Goal: Task Accomplishment & Management: Manage account settings

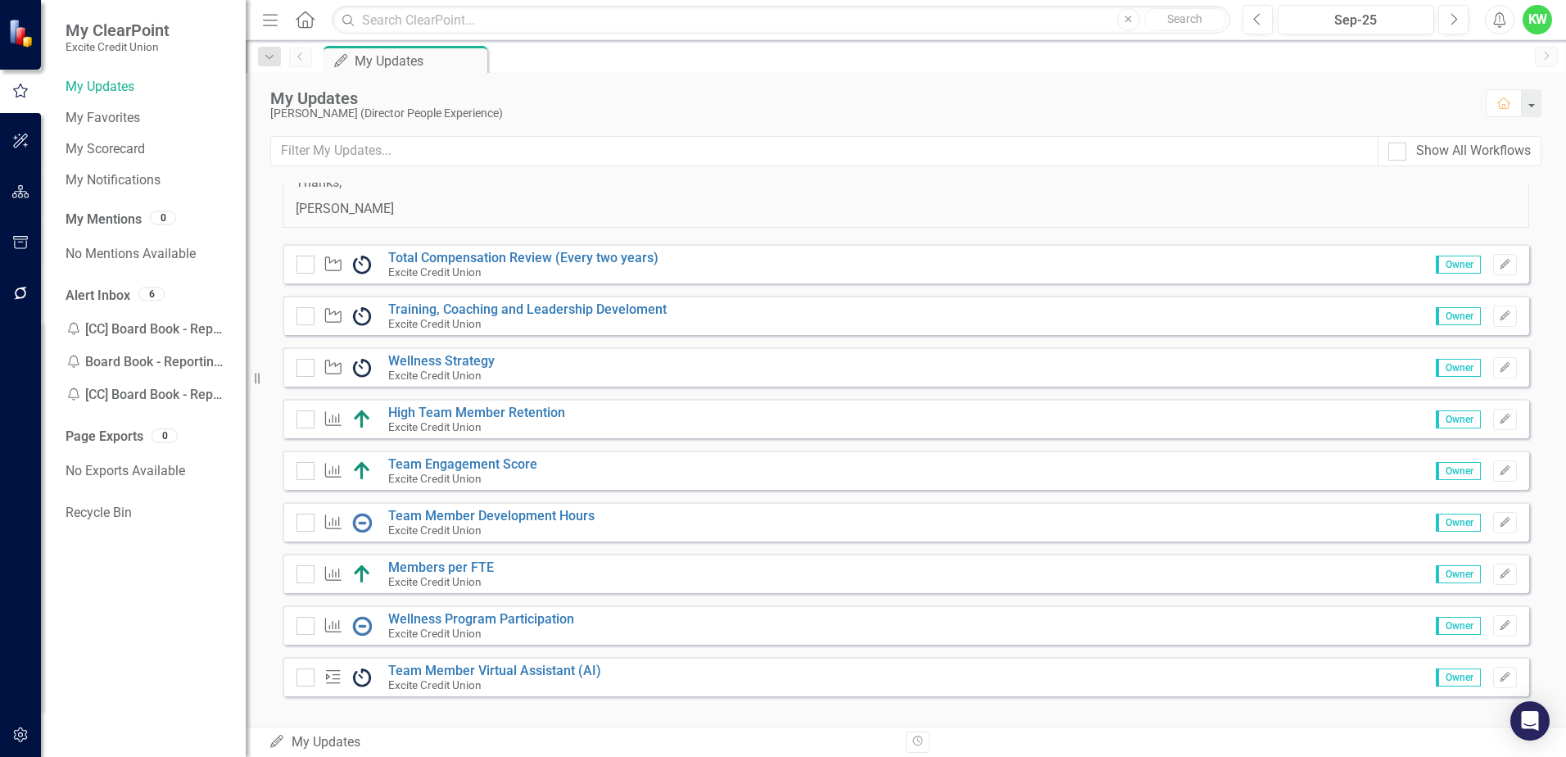
scroll to position [184, 0]
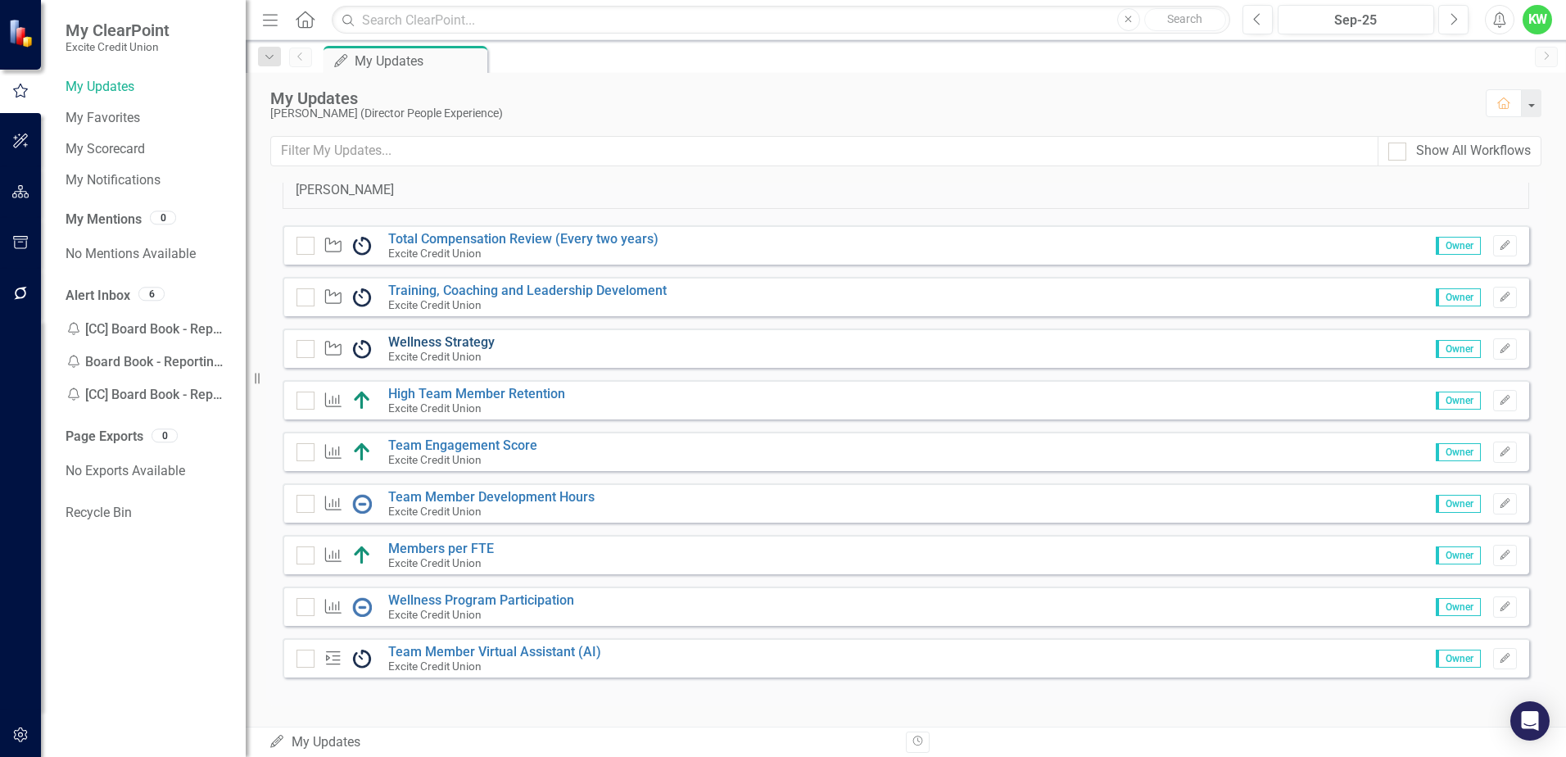
click at [459, 342] on link "Wellness Strategy" at bounding box center [441, 342] width 106 height 16
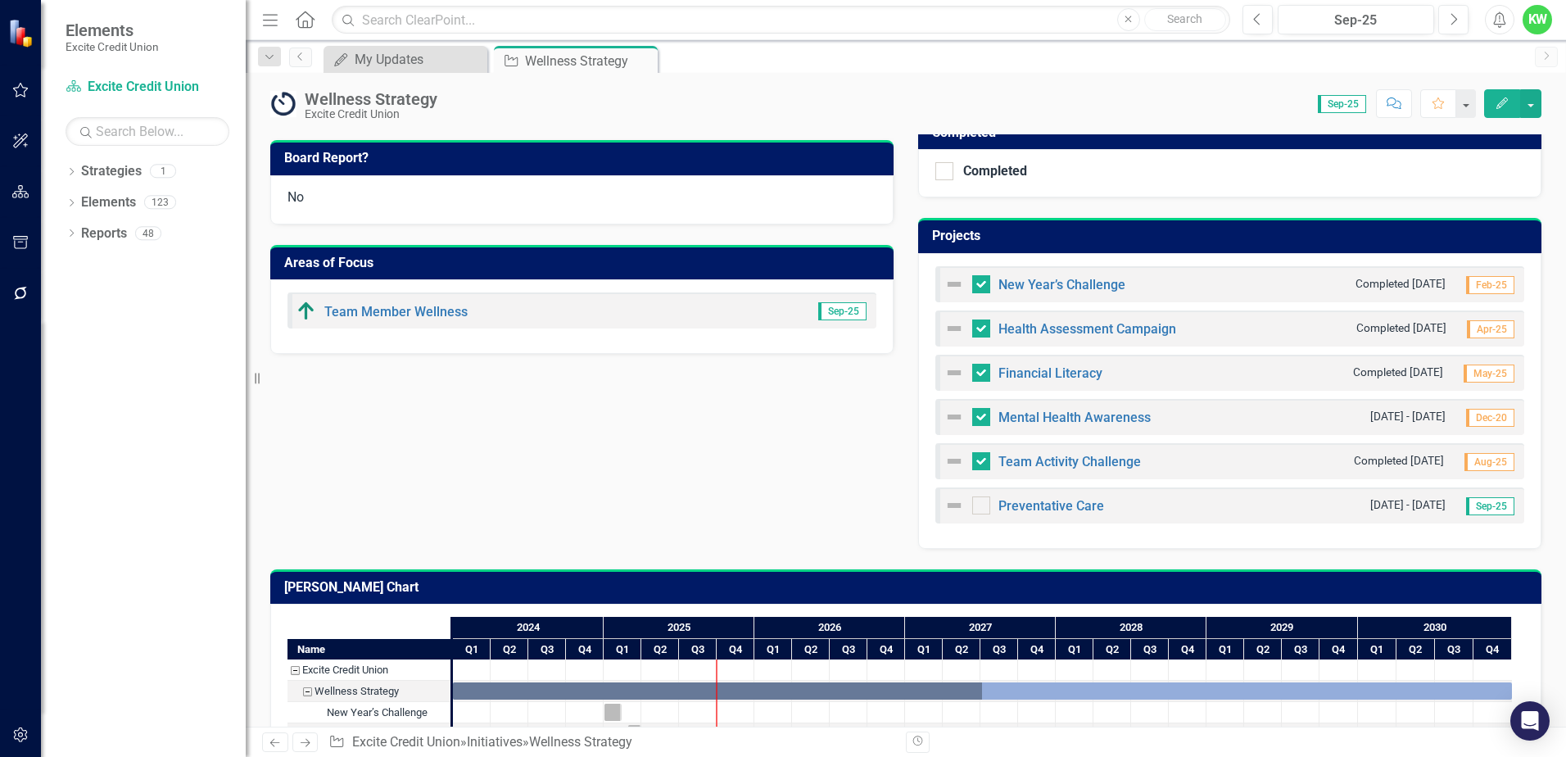
scroll to position [573, 0]
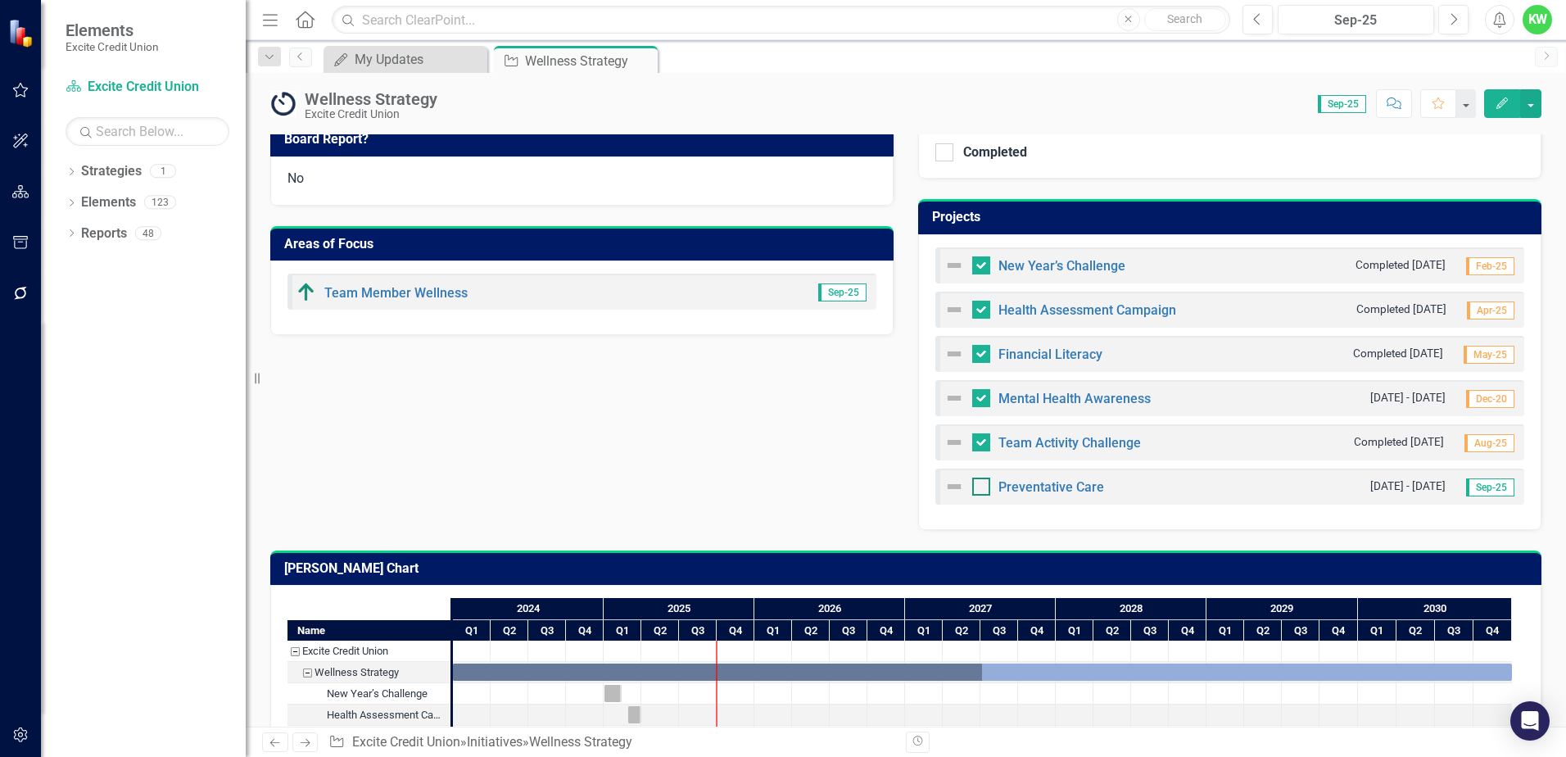
click at [975, 484] on input "checkbox" at bounding box center [977, 482] width 11 height 11
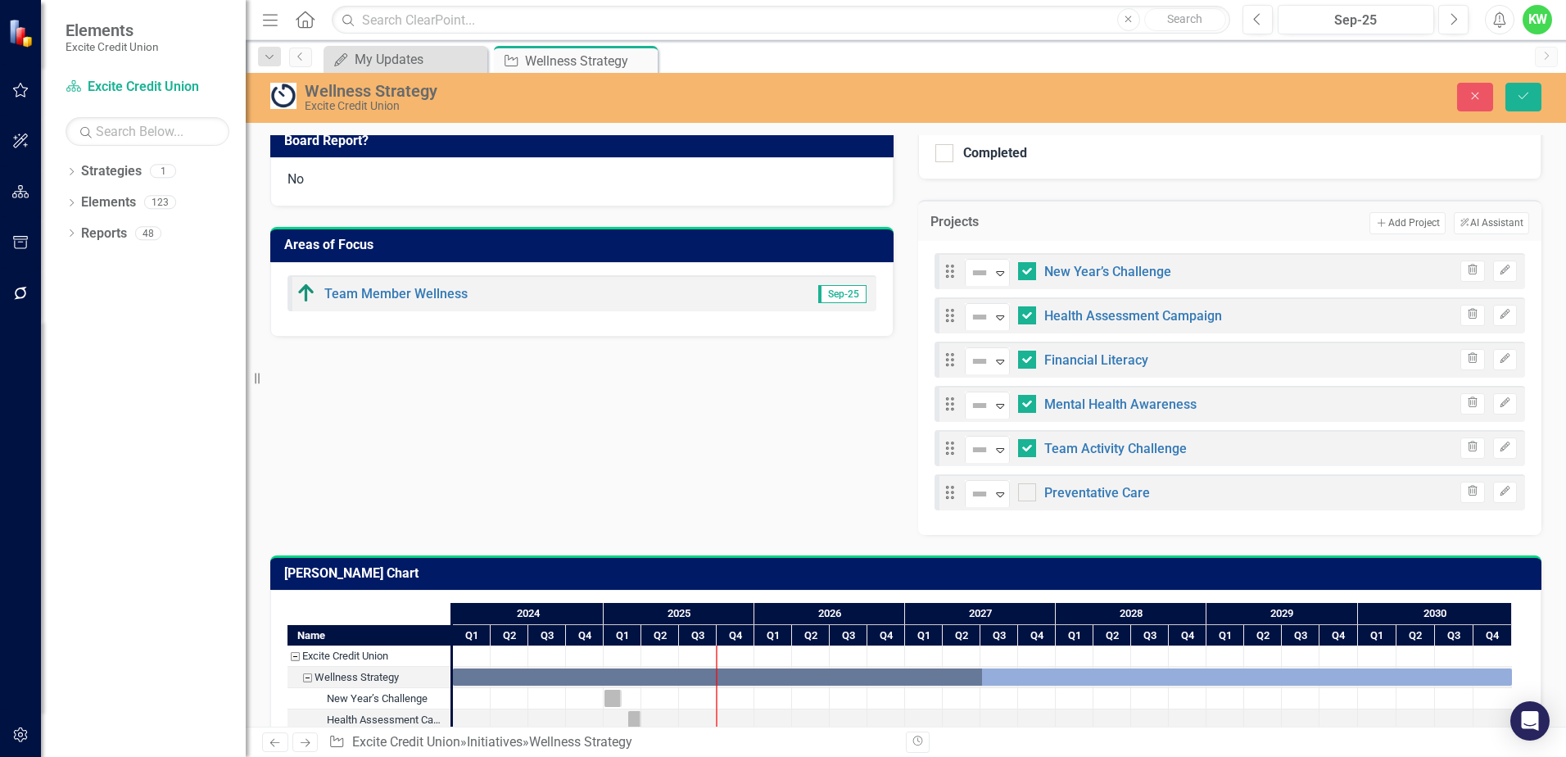
checkbox input "true"
click at [1498, 489] on icon "Edit" at bounding box center [1504, 491] width 12 height 10
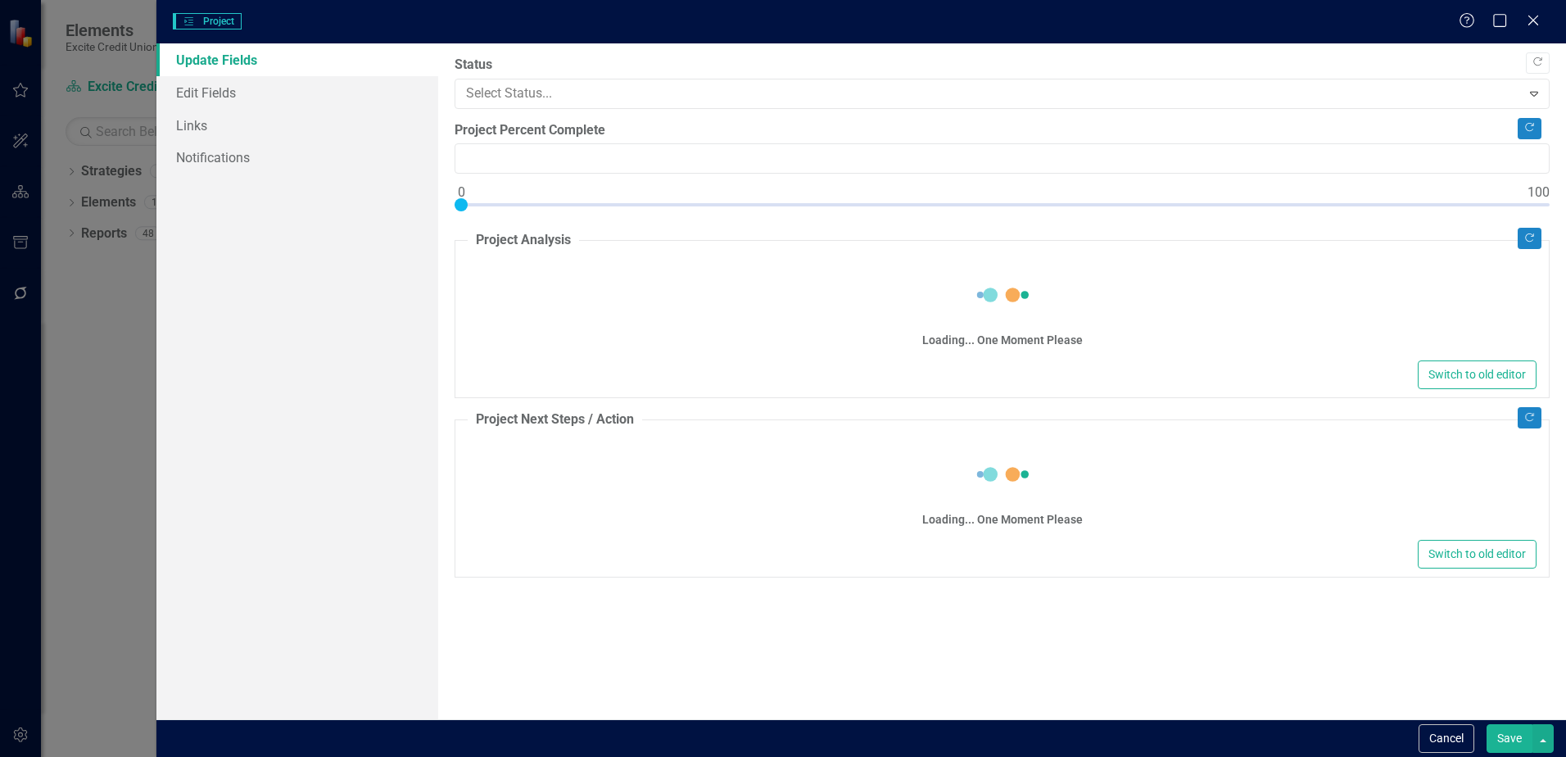
type input "0"
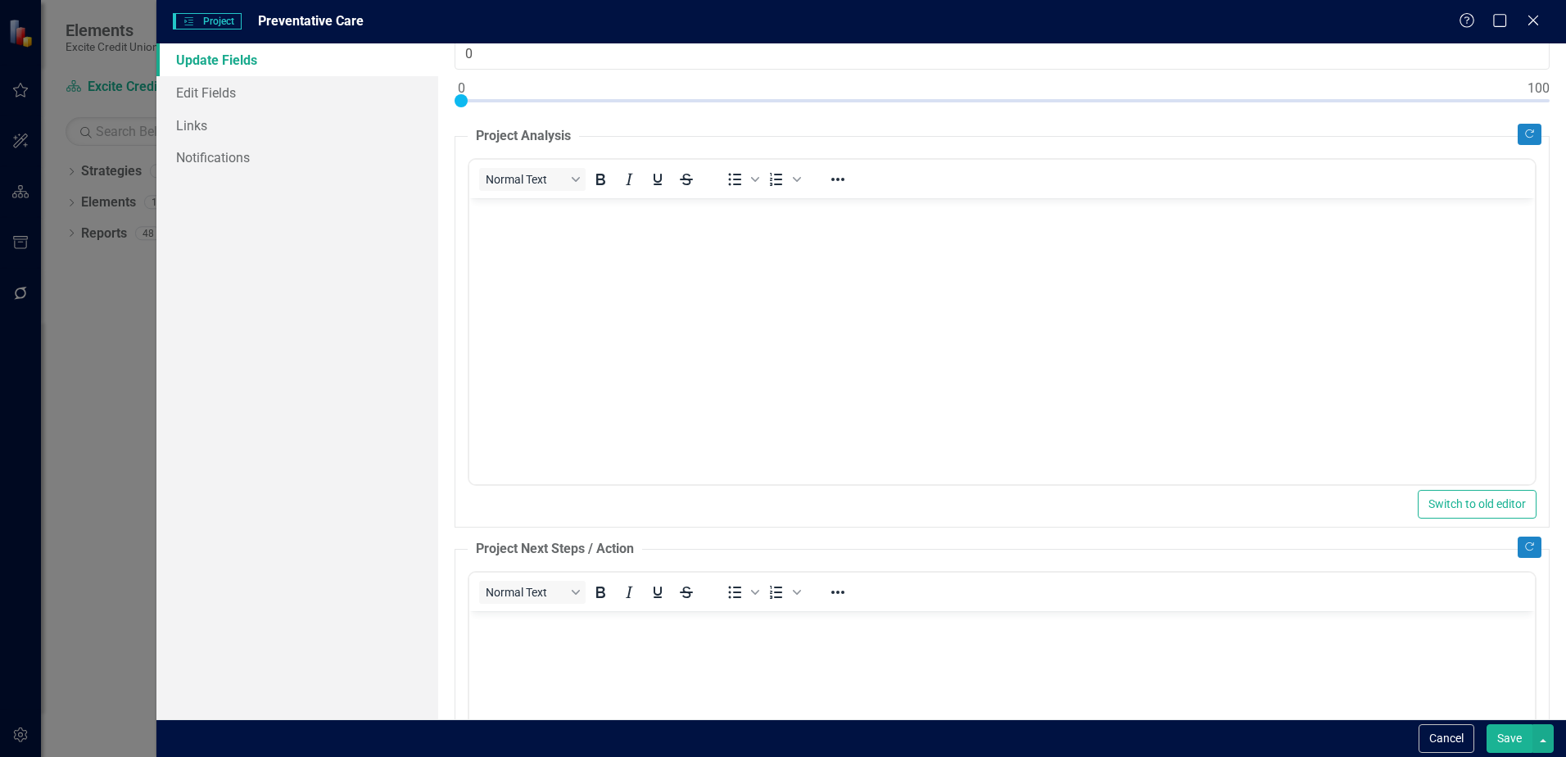
scroll to position [0, 0]
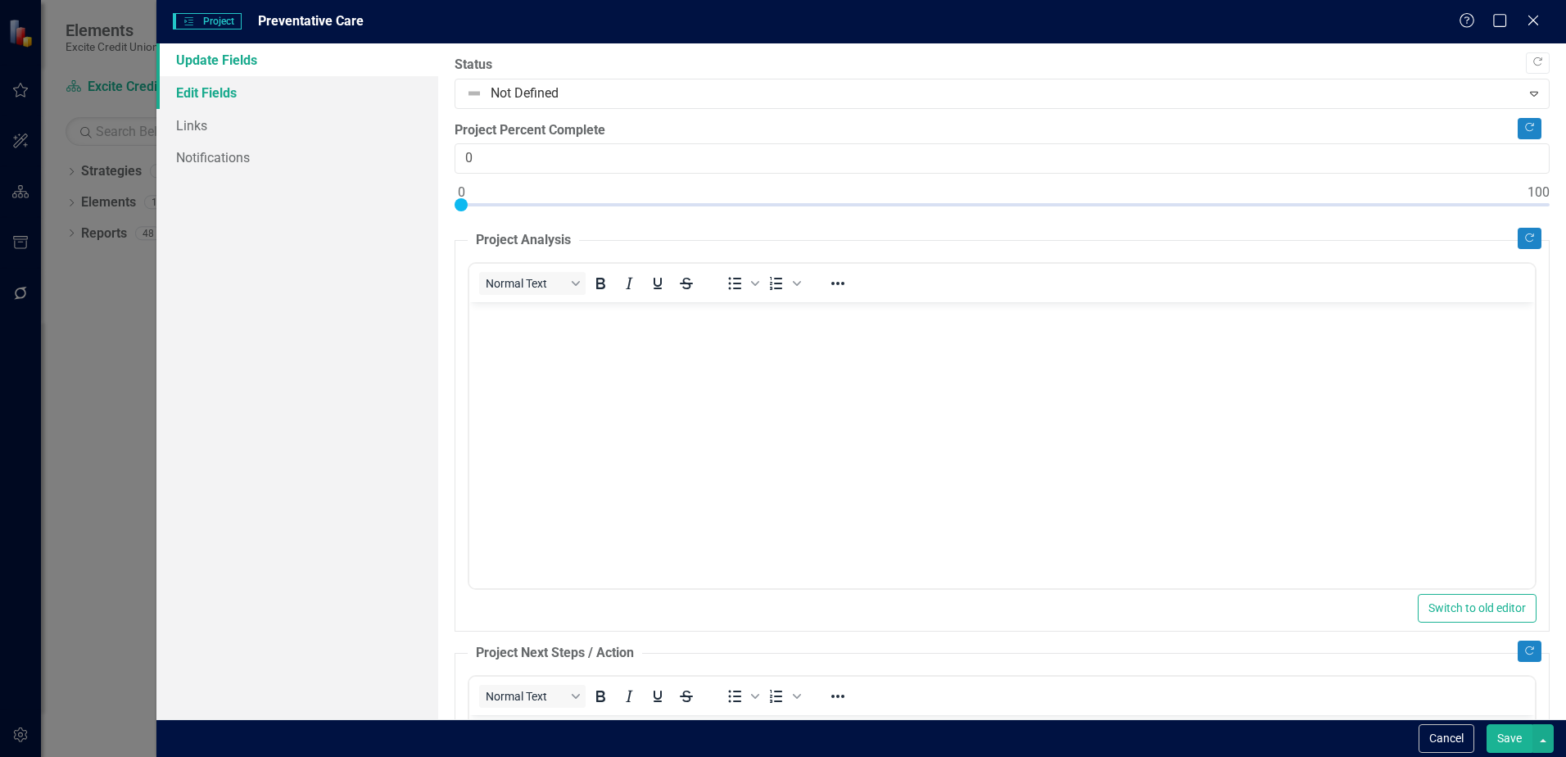
click at [219, 95] on link "Edit Fields" at bounding box center [297, 92] width 282 height 33
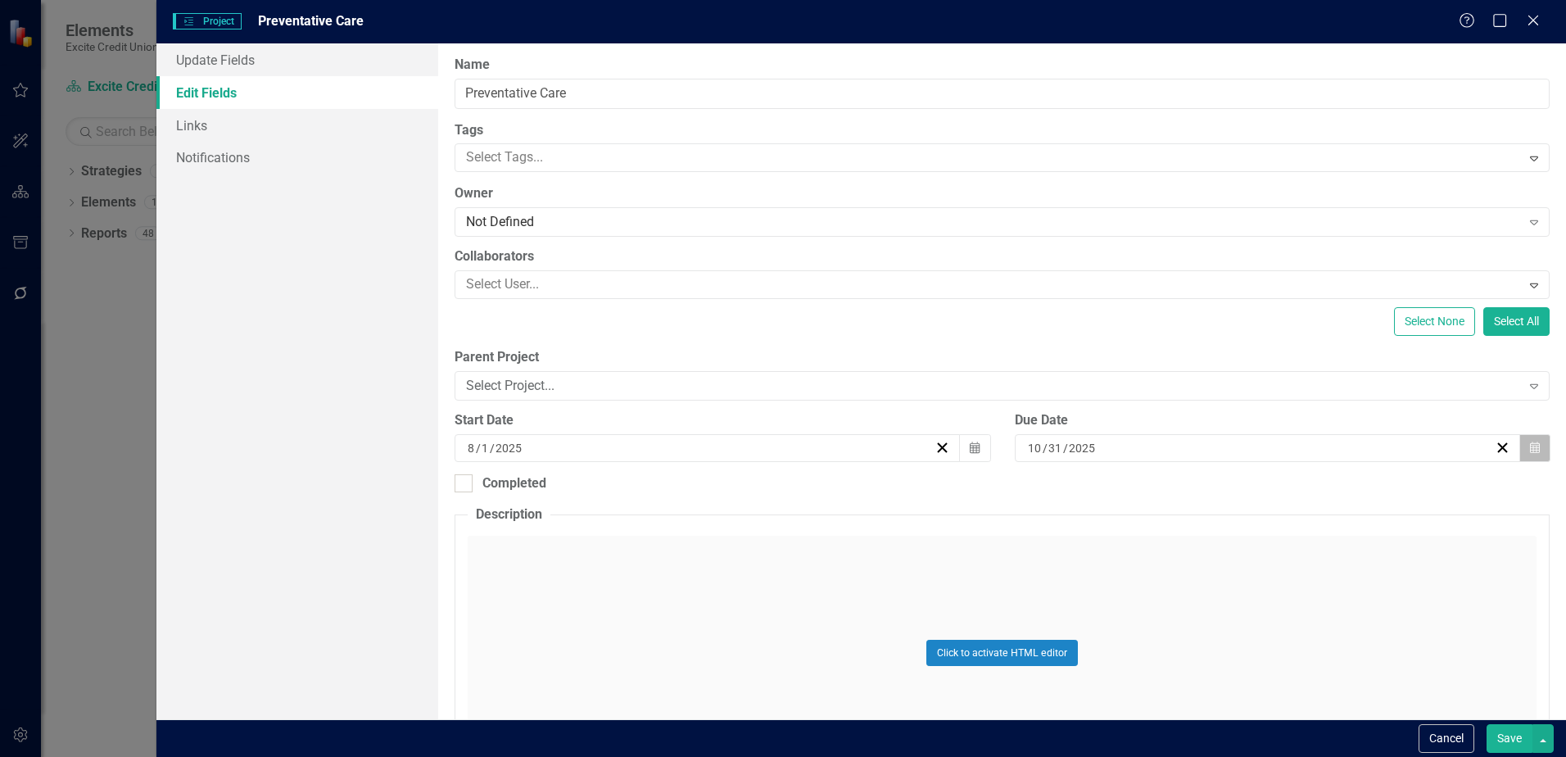
click at [1530, 445] on icon "Calendar" at bounding box center [1535, 447] width 10 height 11
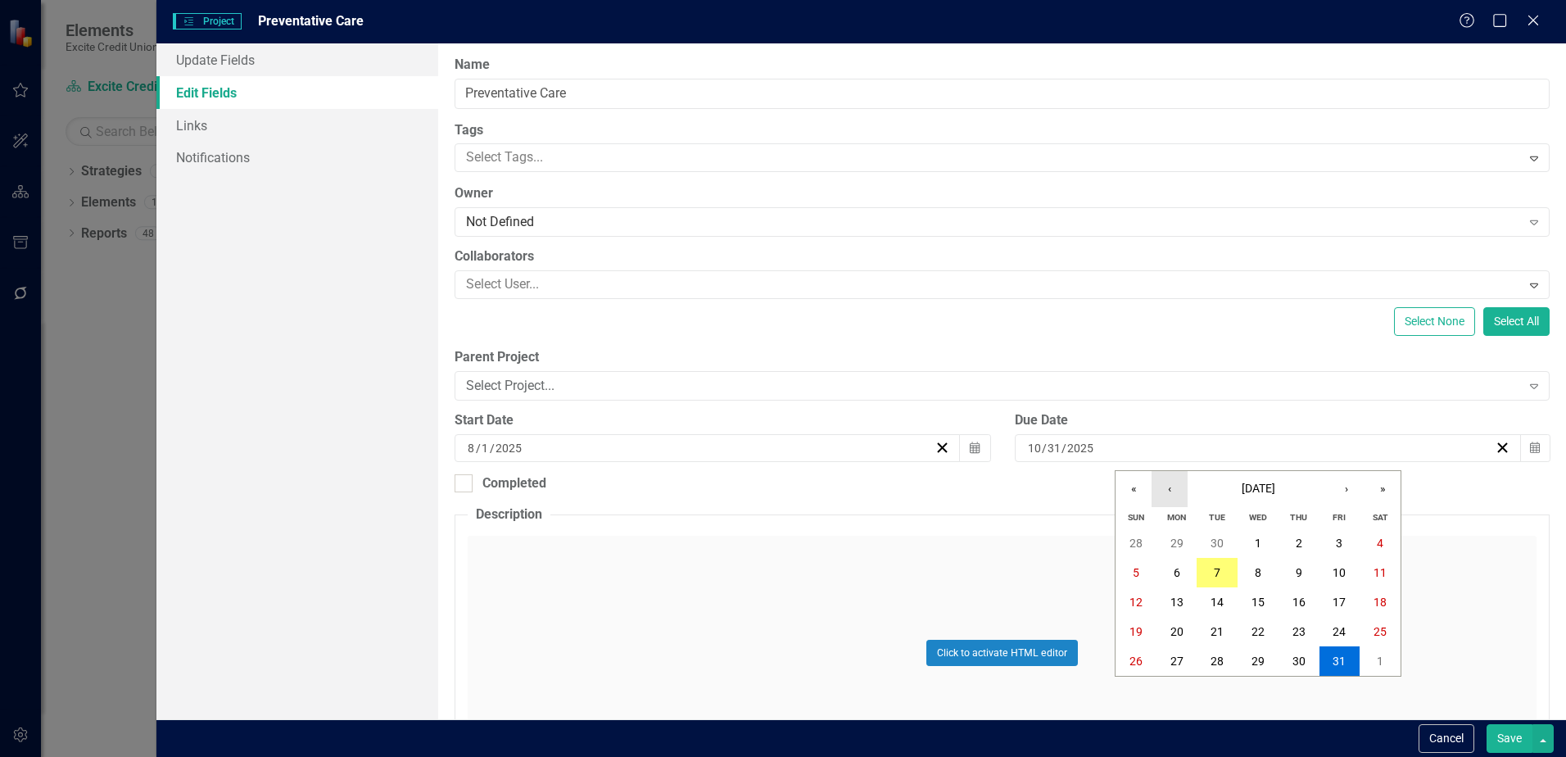
click at [1170, 488] on button "‹" at bounding box center [1169, 489] width 36 height 36
click at [1213, 660] on abbr "30" at bounding box center [1216, 660] width 13 height 13
click at [1507, 732] on button "Save" at bounding box center [1509, 738] width 46 height 29
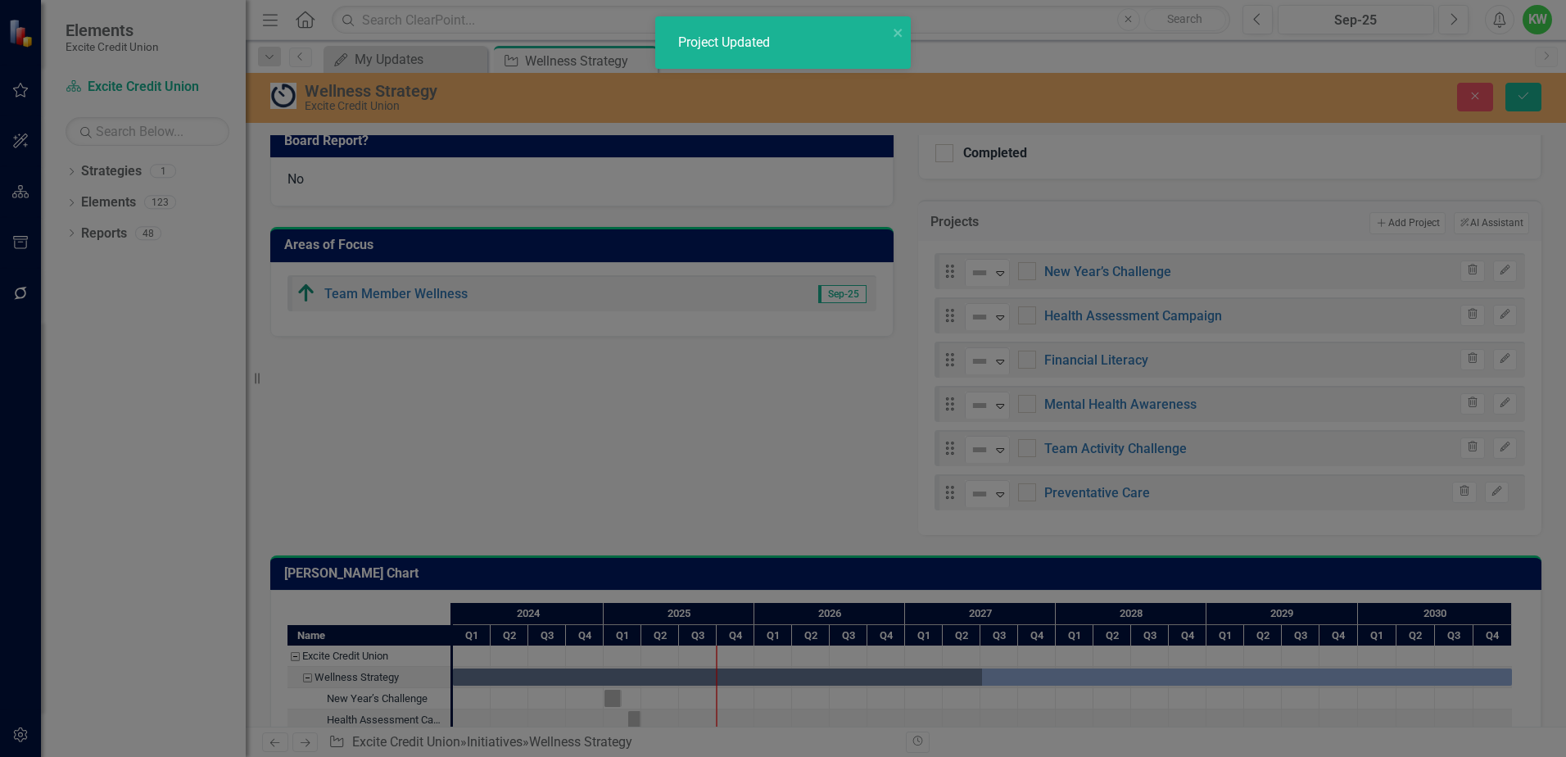
checkbox input "false"
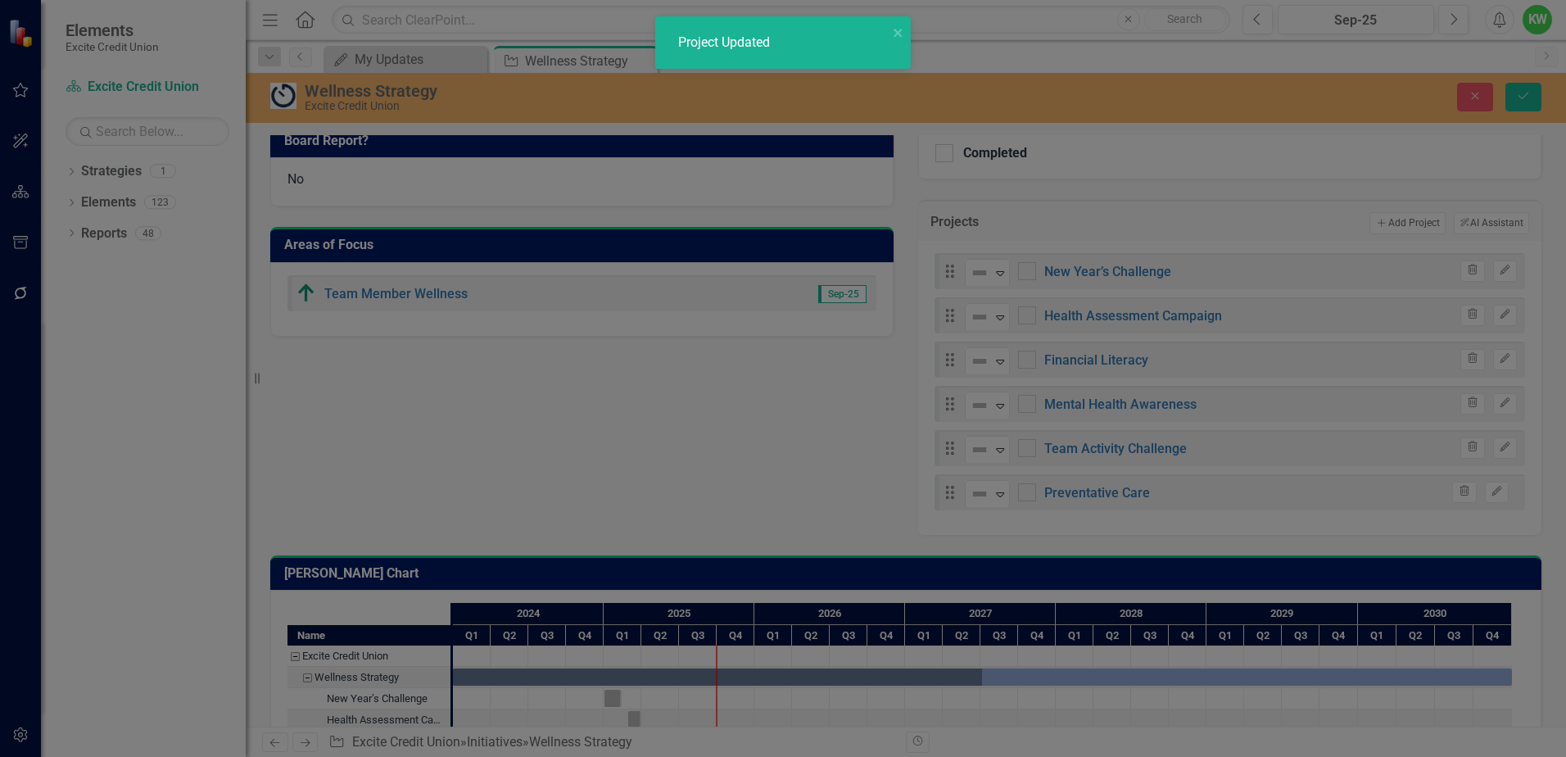
checkbox input "false"
checkbox input "true"
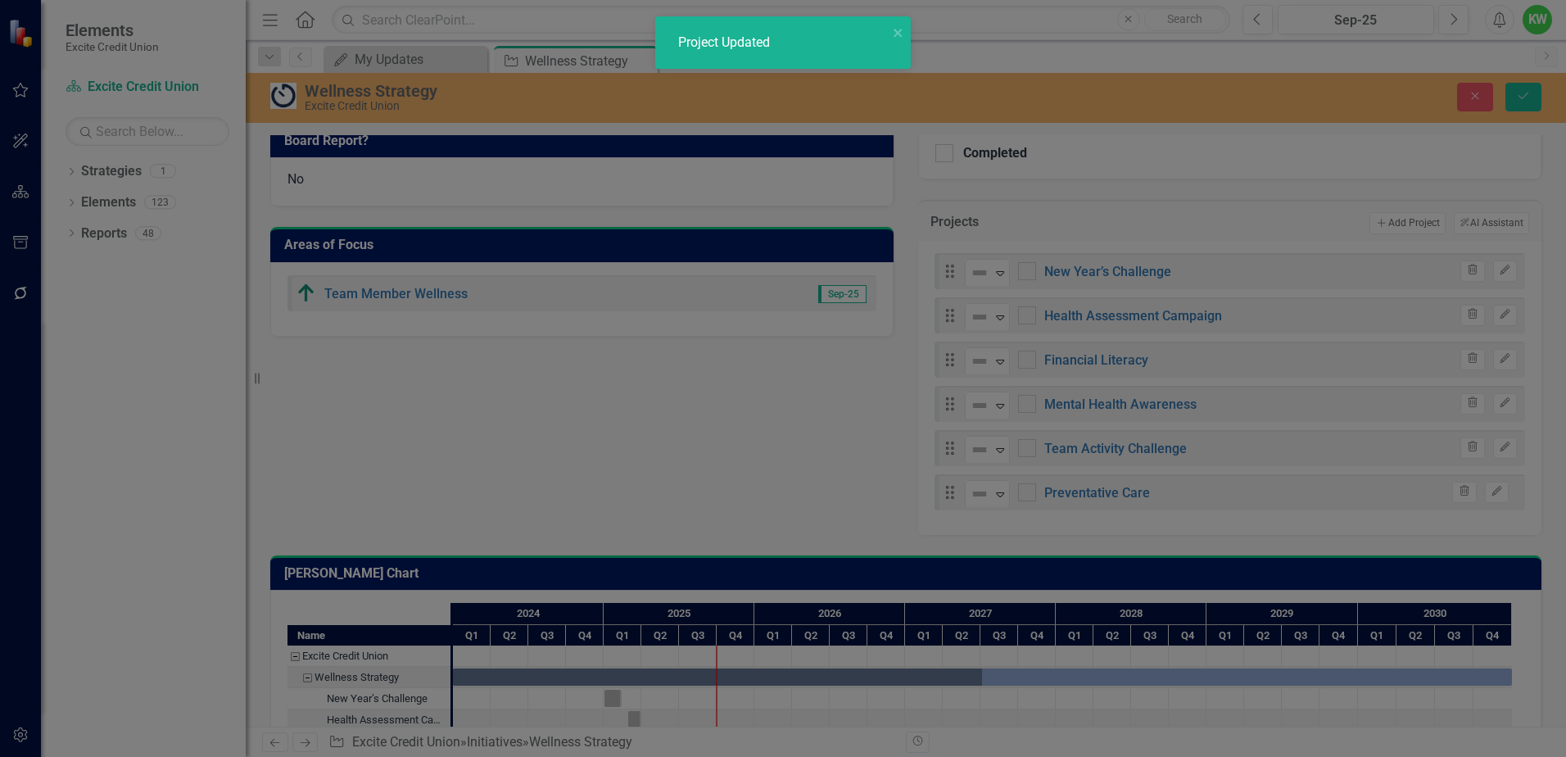
checkbox input "true"
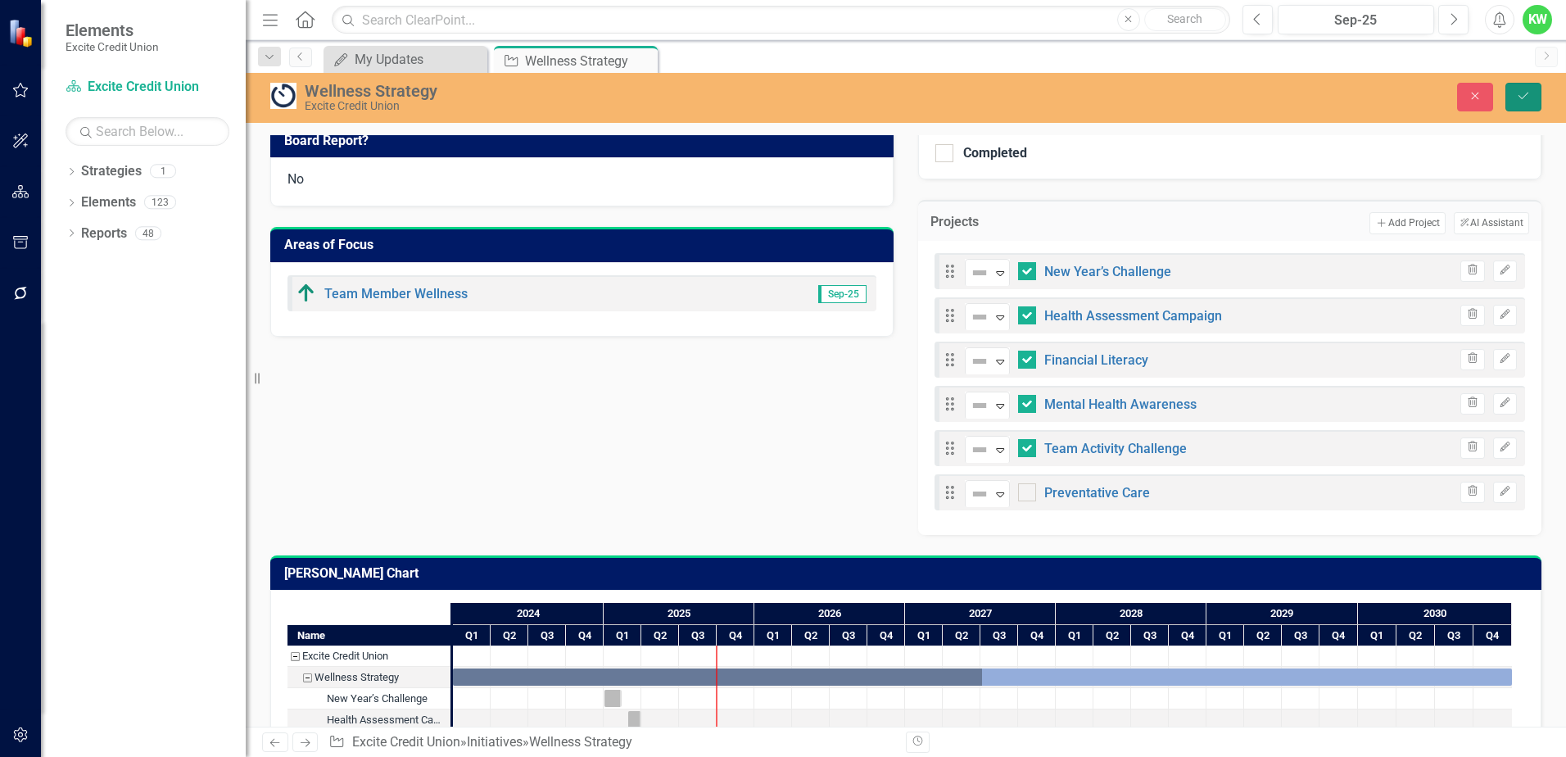
click at [1514, 102] on button "Save" at bounding box center [1523, 97] width 36 height 29
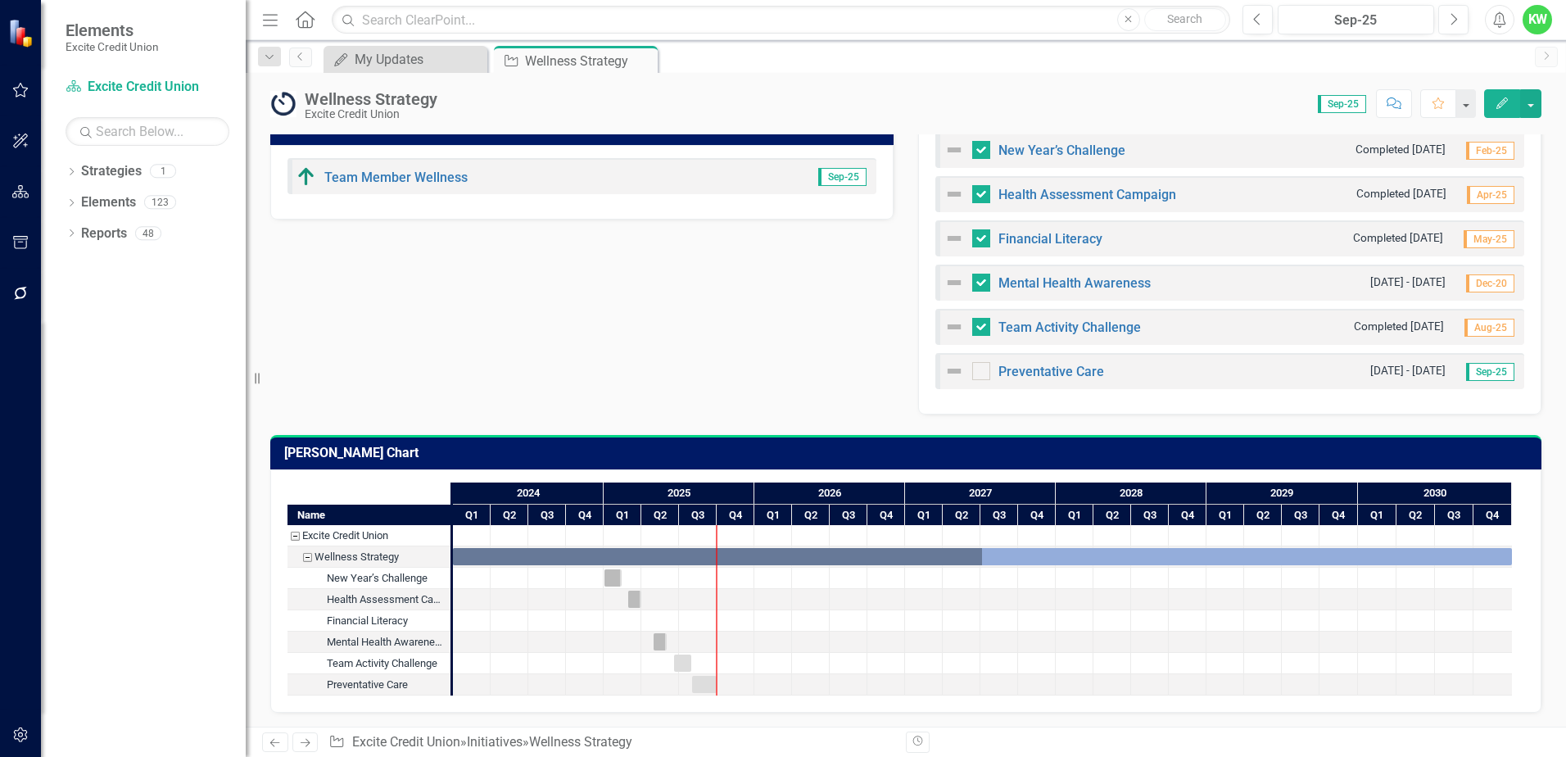
scroll to position [691, 0]
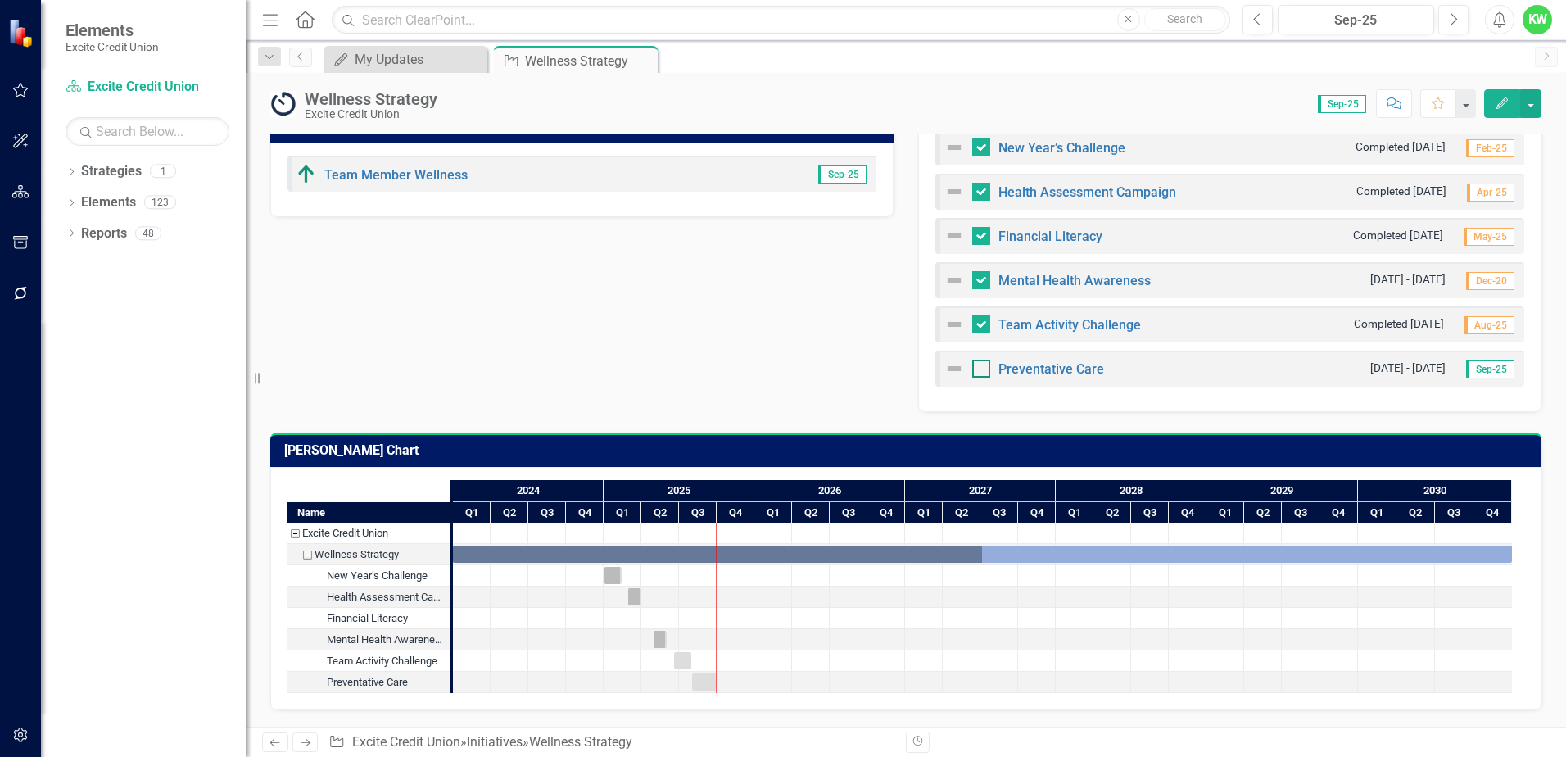
click at [972, 369] on input "checkbox" at bounding box center [977, 364] width 11 height 11
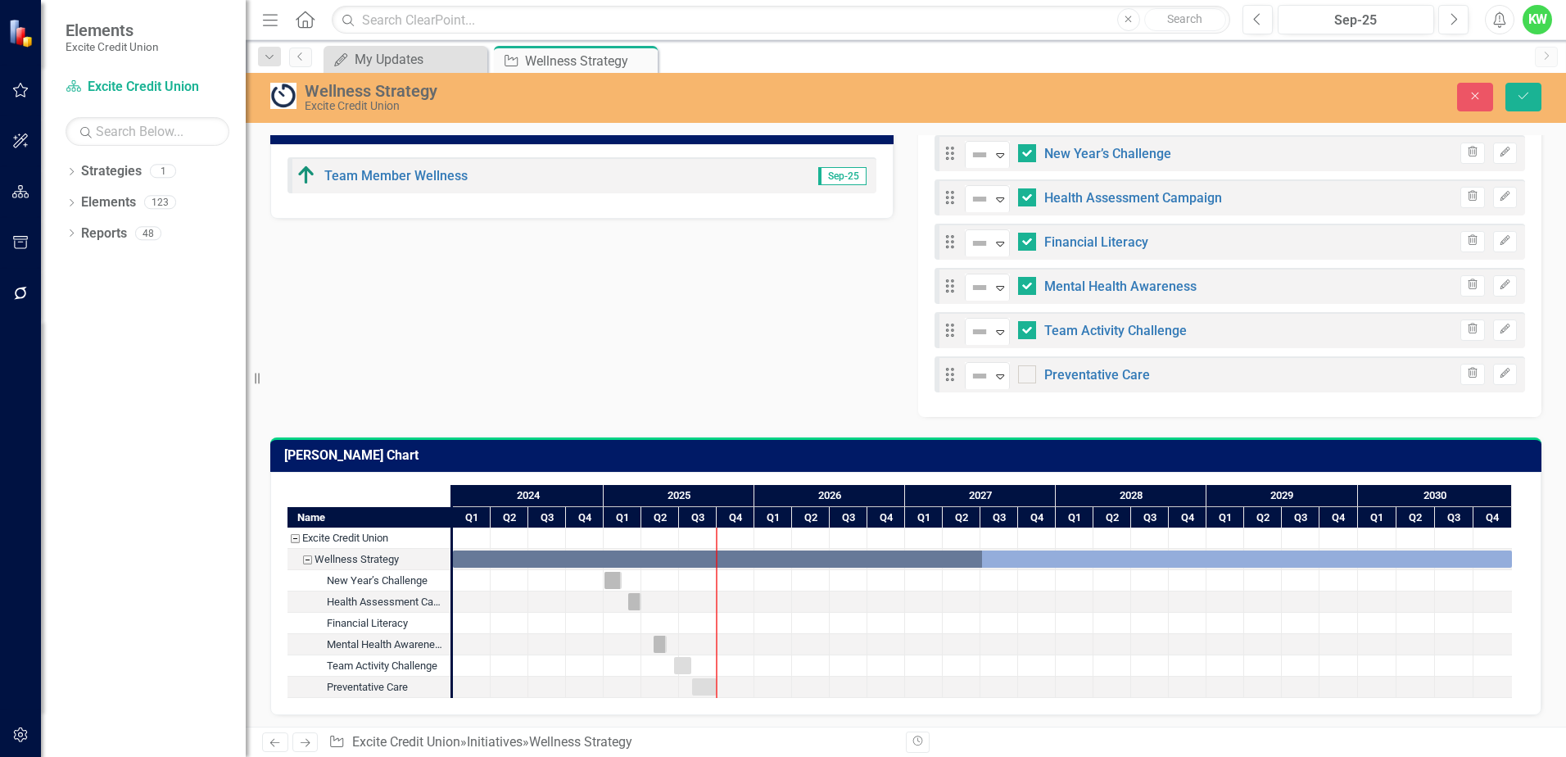
checkbox input "true"
click at [1526, 96] on icon "Save" at bounding box center [1523, 95] width 15 height 11
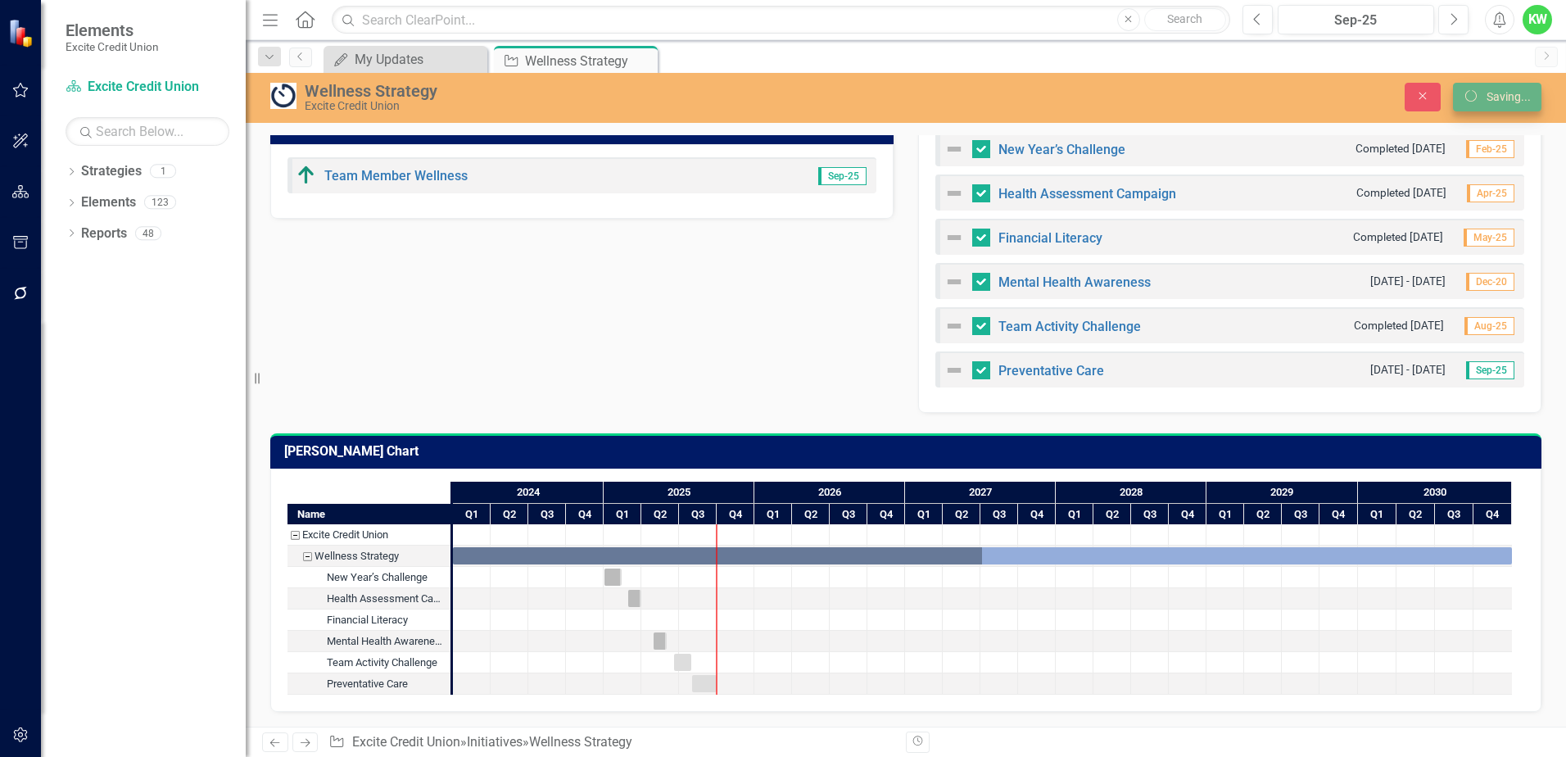
checkbox input "false"
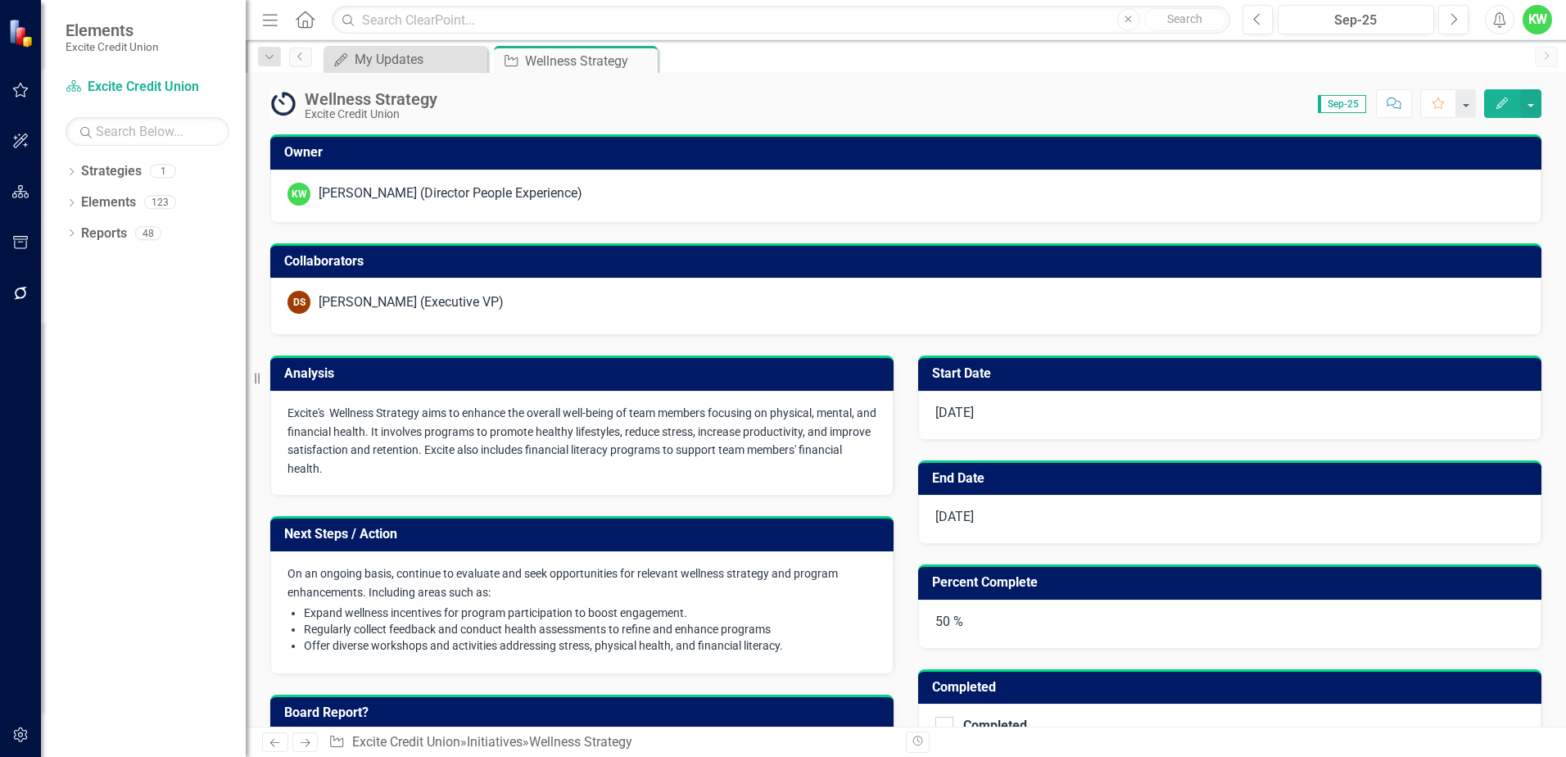
checkbox input "true"
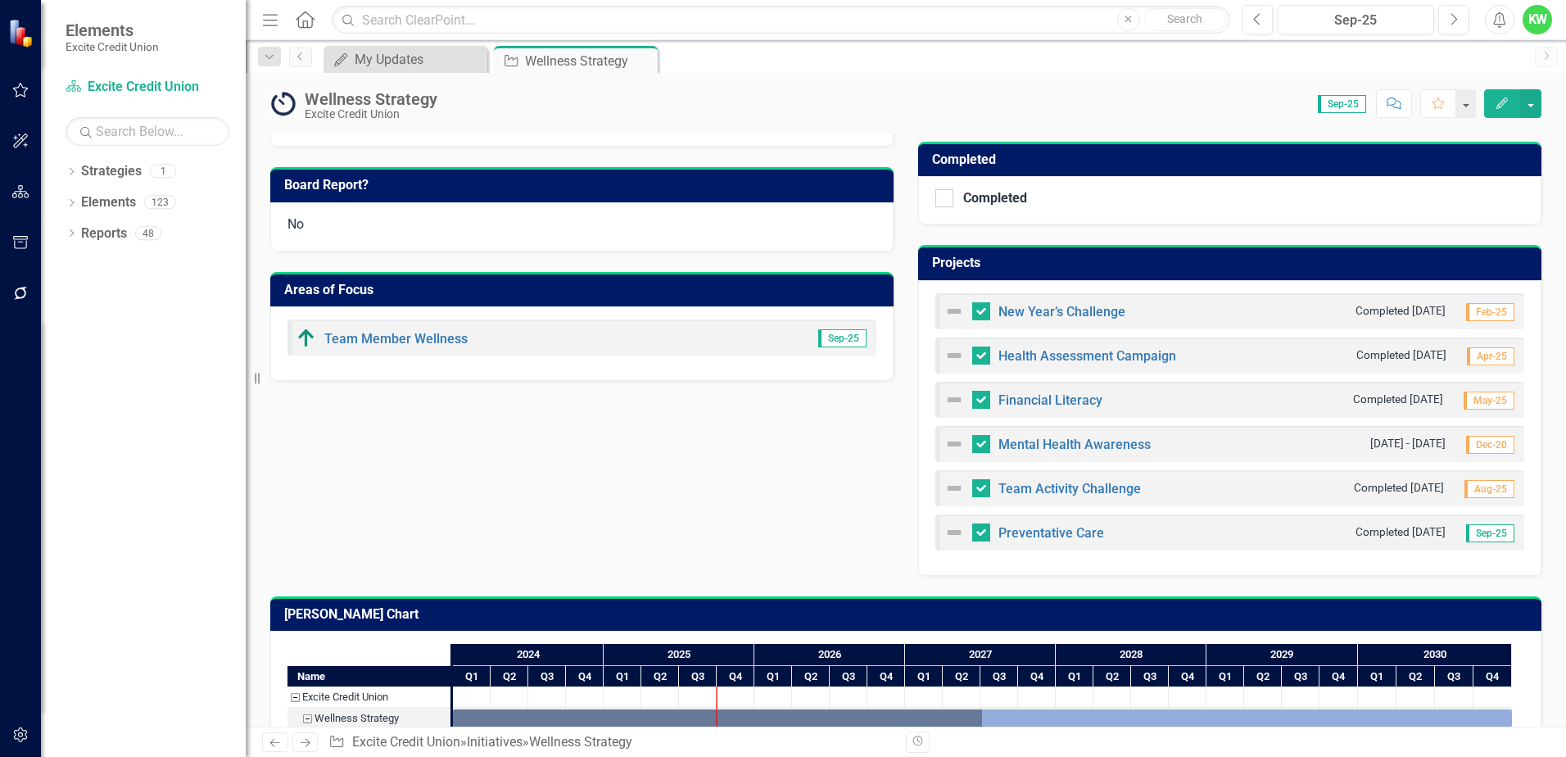
scroll to position [445, 0]
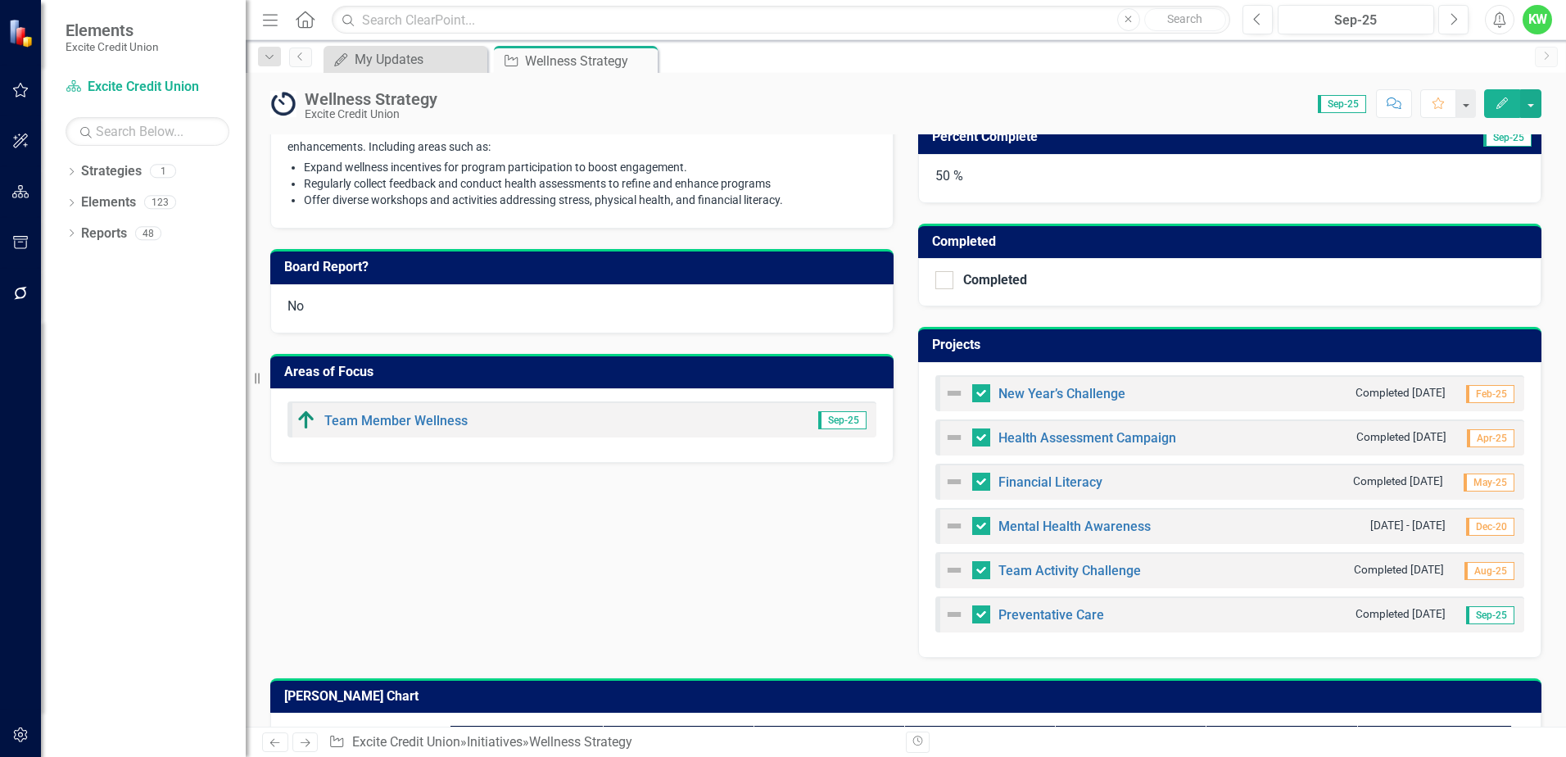
click at [1271, 346] on h3 "Projects" at bounding box center [1232, 344] width 601 height 15
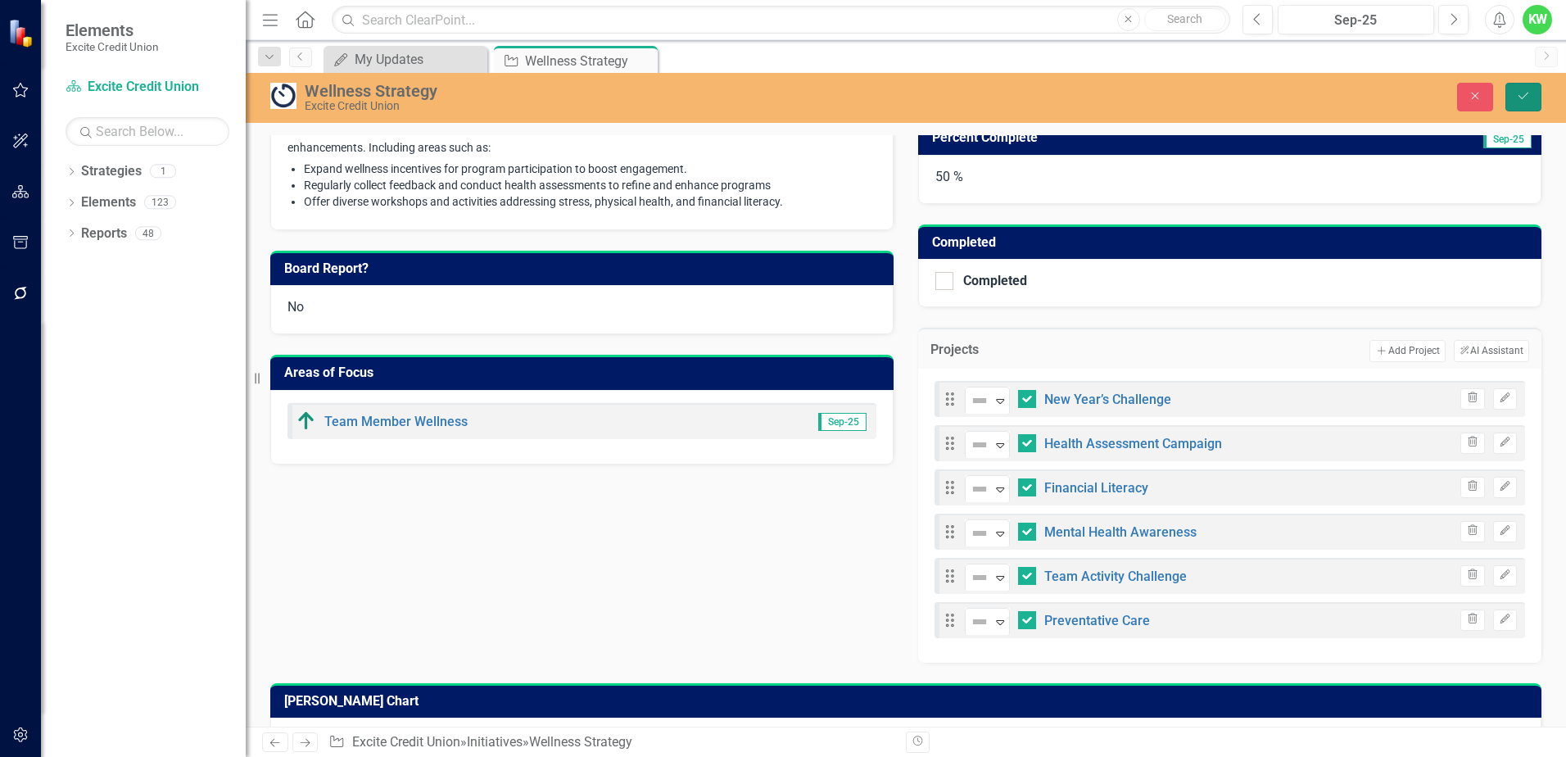
click at [1510, 93] on button "Save" at bounding box center [1523, 97] width 36 height 29
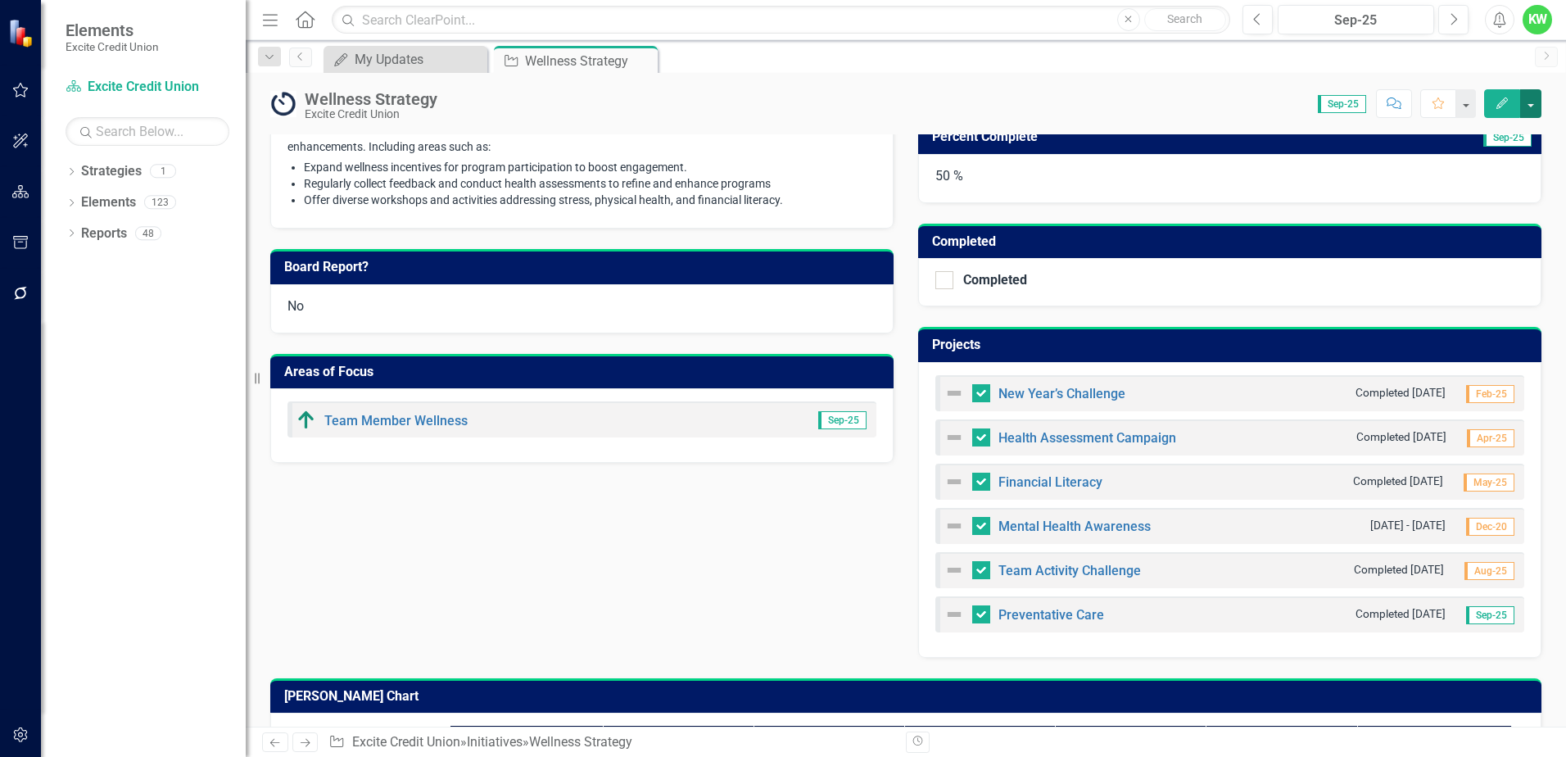
click at [1530, 100] on button "button" at bounding box center [1530, 103] width 21 height 29
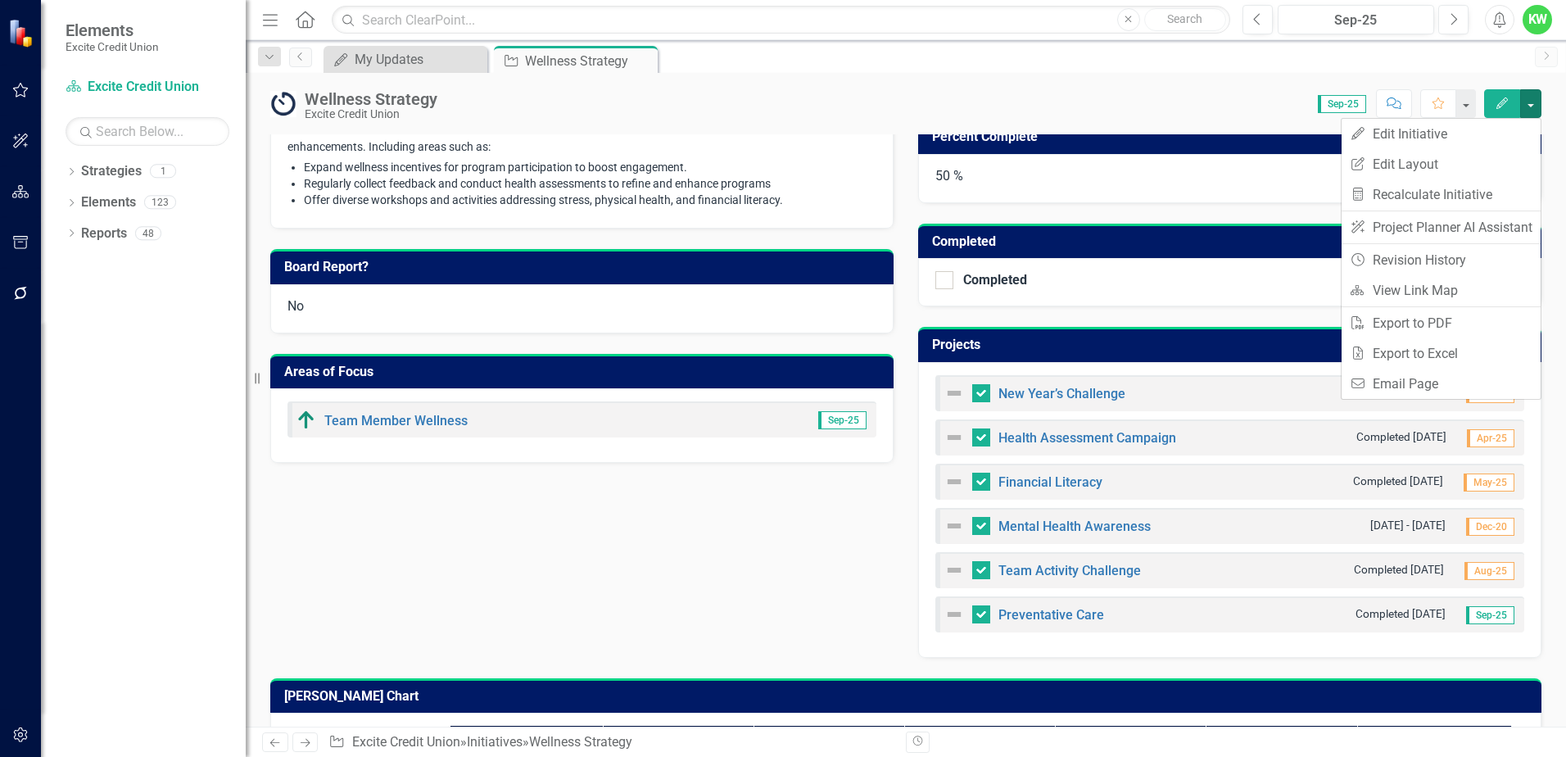
click at [671, 626] on div "Analysis Sep-25 Excite's Wellness Strategy aims to enhance the overall well-bei…" at bounding box center [905, 273] width 1295 height 768
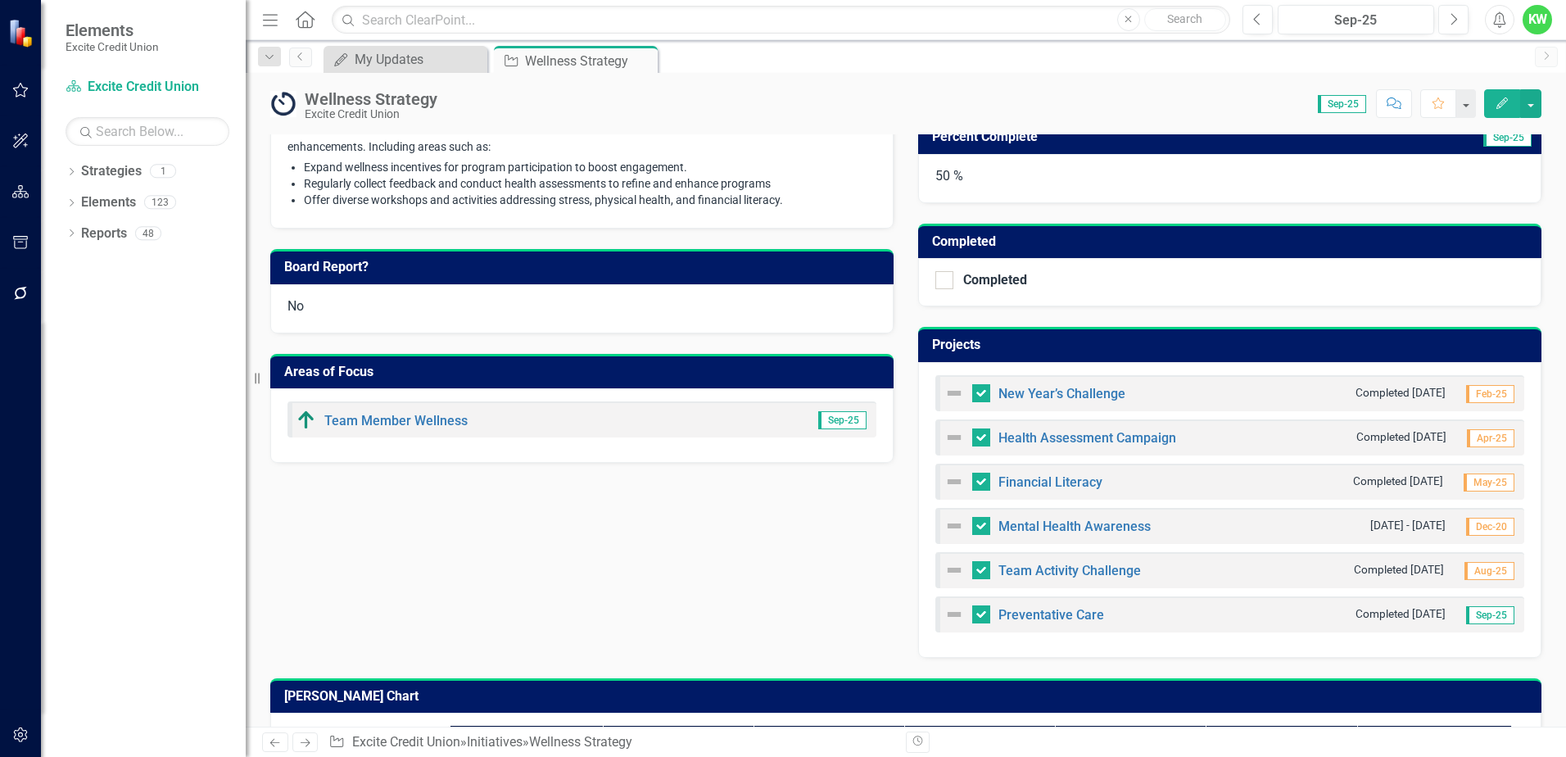
click at [953, 343] on h3 "Projects" at bounding box center [1232, 344] width 601 height 15
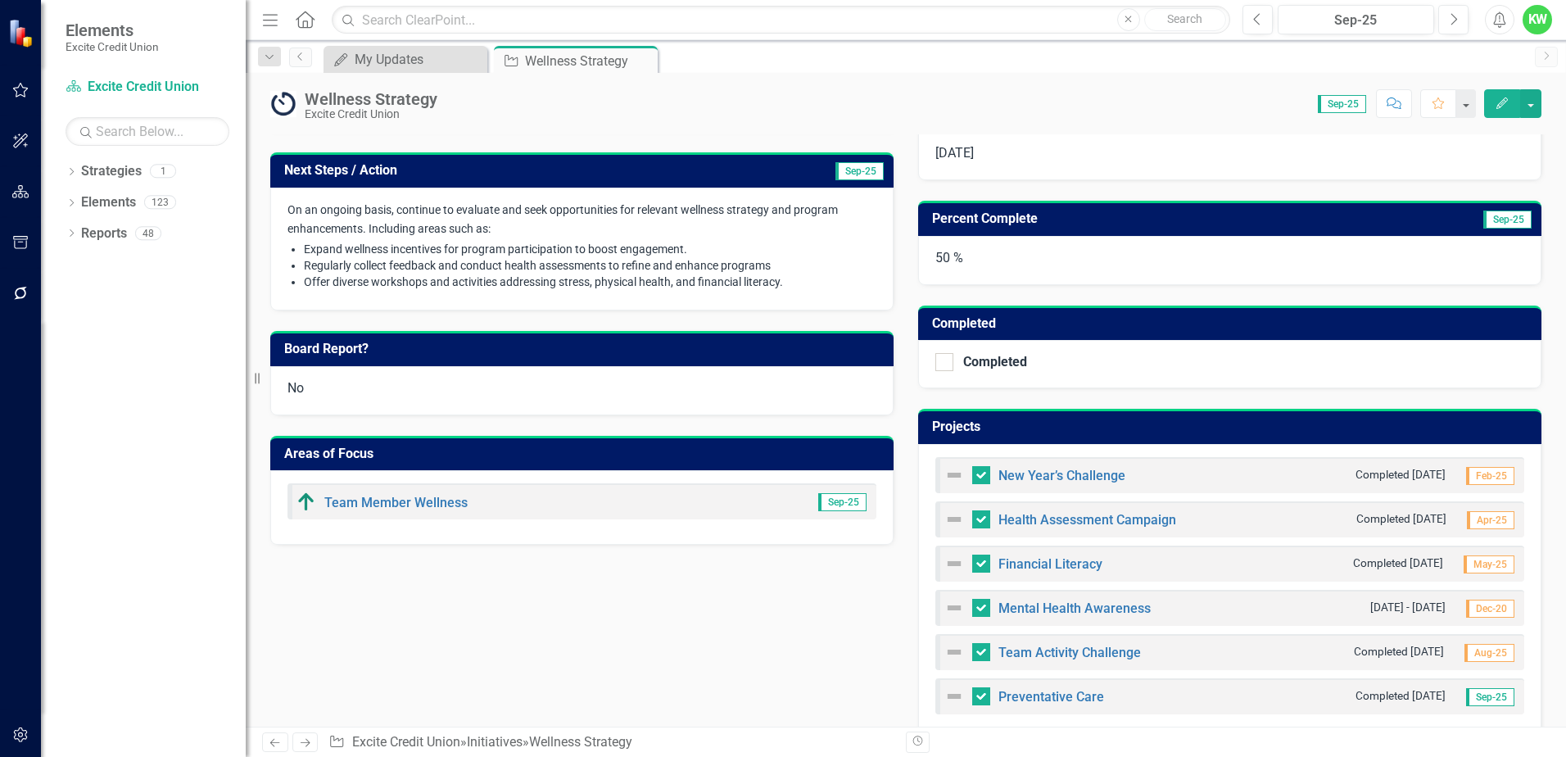
click at [1003, 426] on h3 "Projects" at bounding box center [1232, 426] width 601 height 15
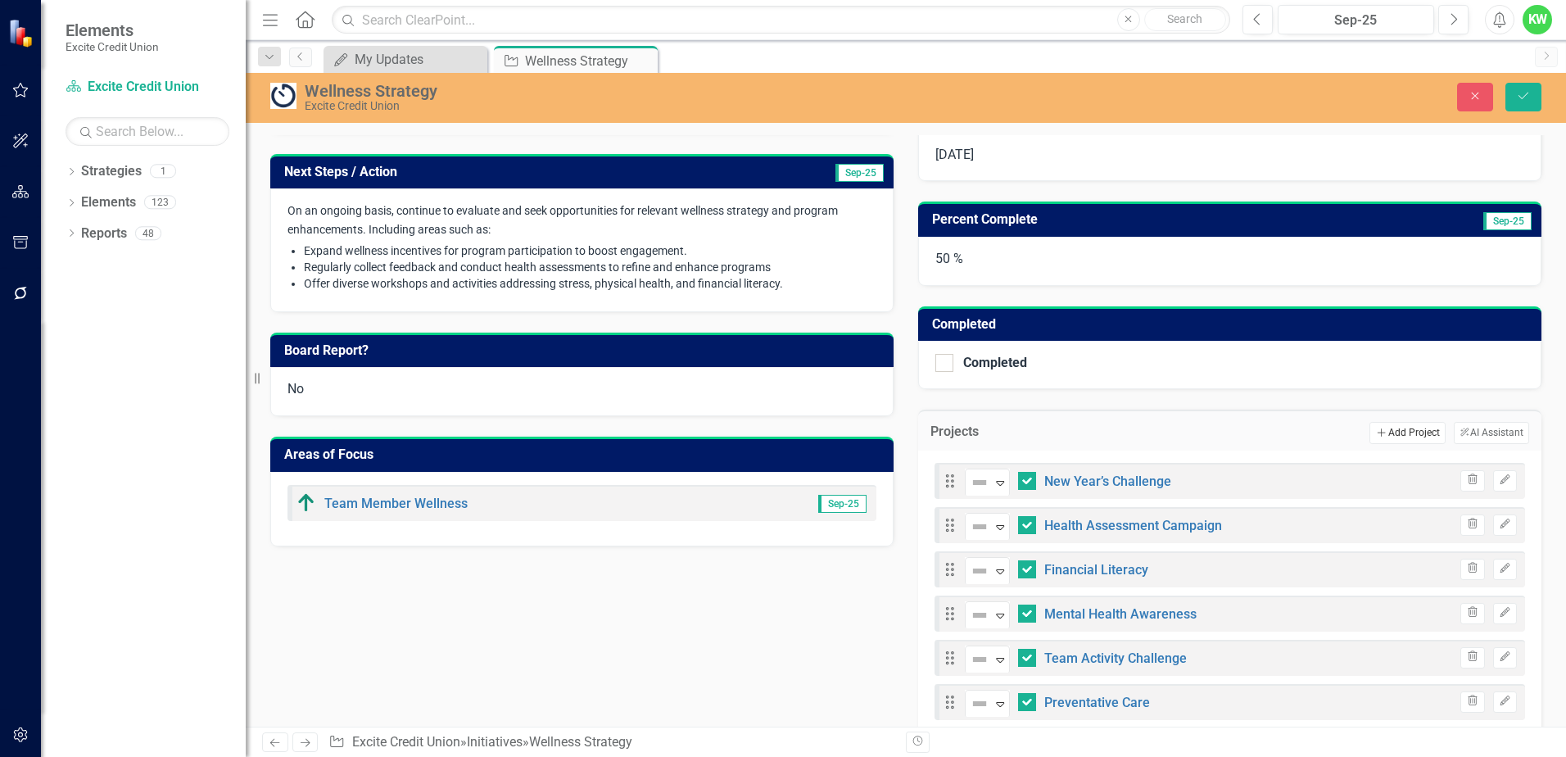
click at [1395, 432] on button "Add Add Project" at bounding box center [1406, 432] width 75 height 21
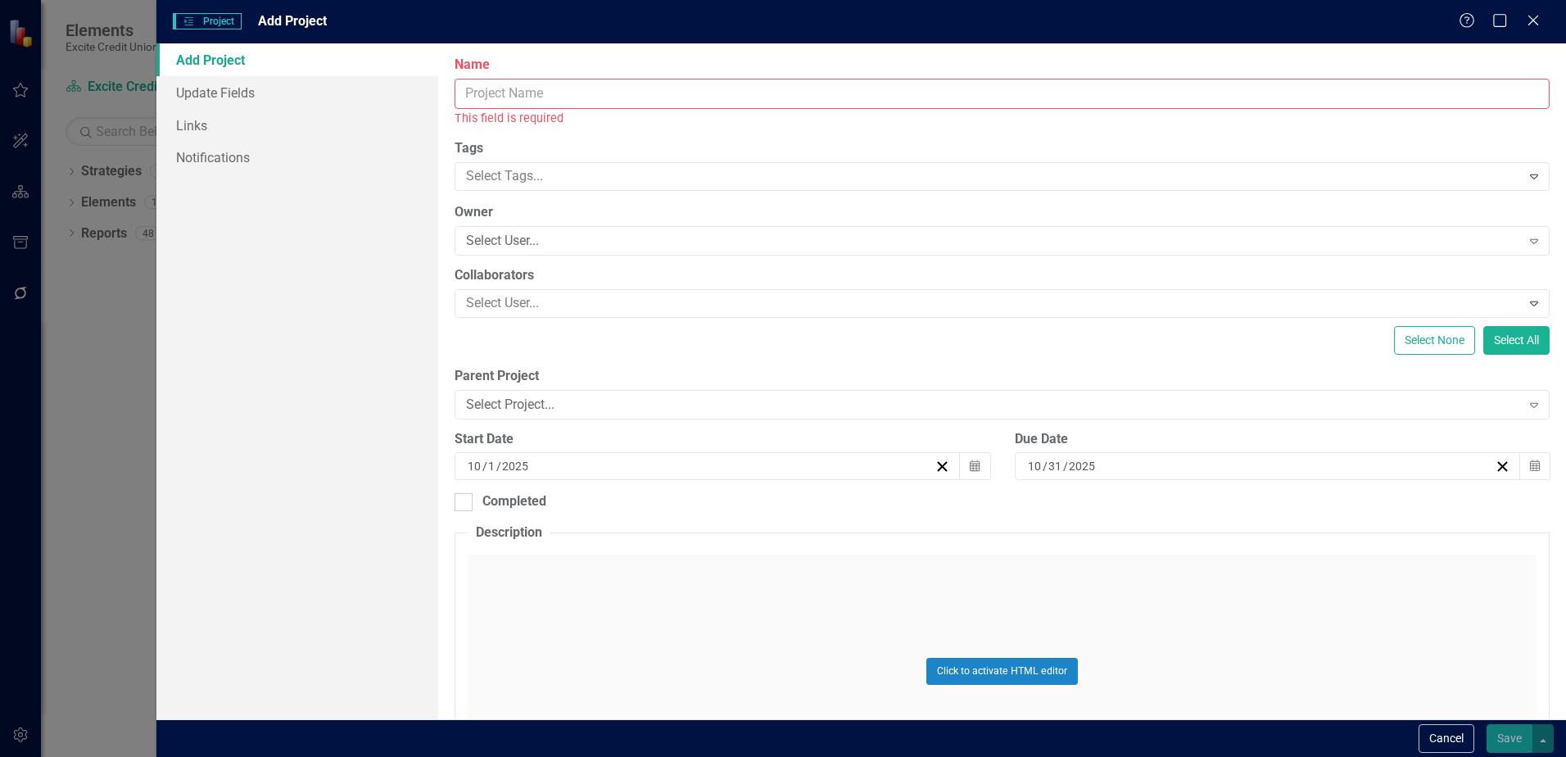
click at [475, 92] on input "Name" at bounding box center [1001, 94] width 1095 height 30
click at [477, 89] on input "Name" at bounding box center [1001, 94] width 1095 height 30
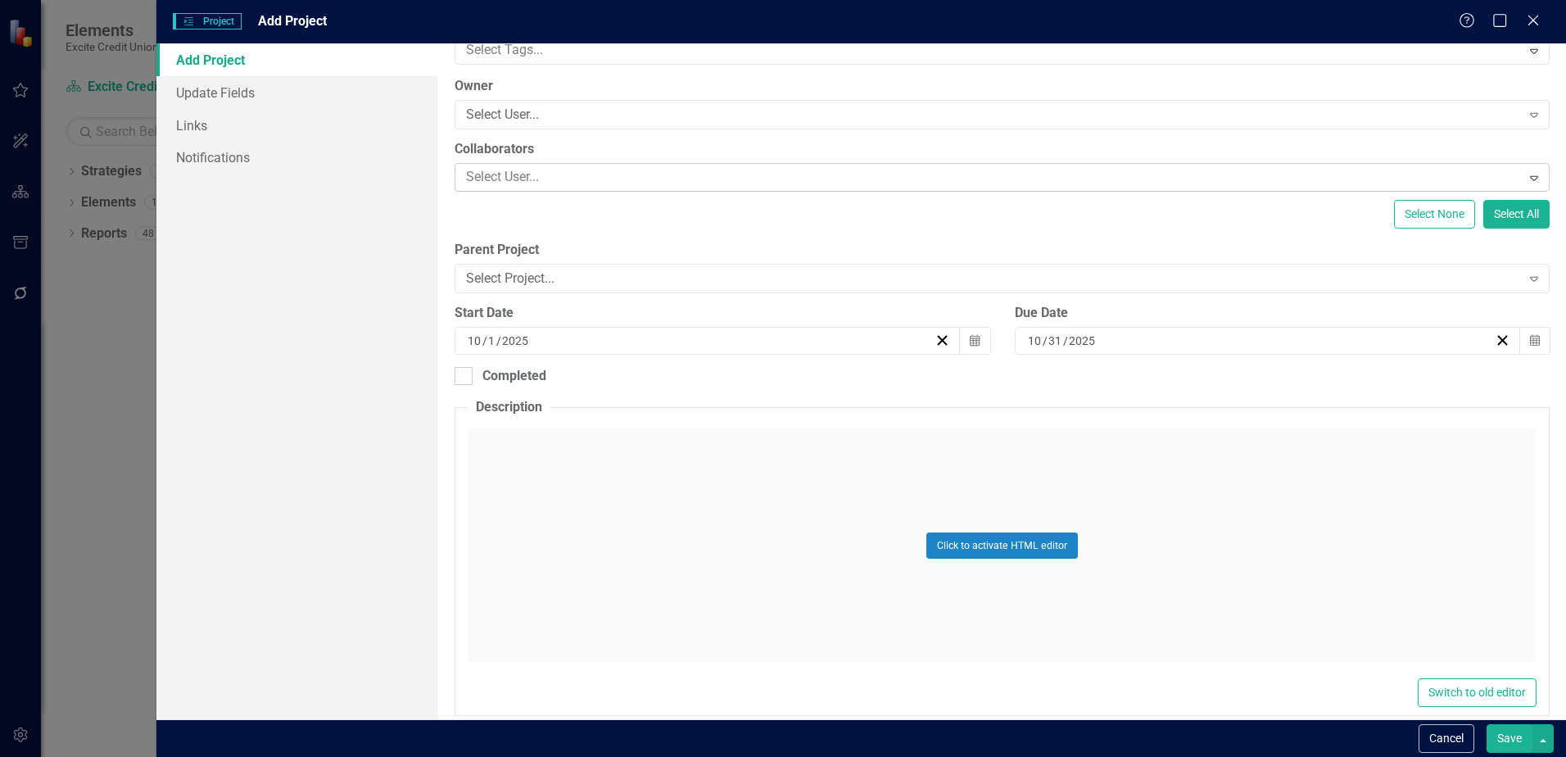
scroll to position [164, 0]
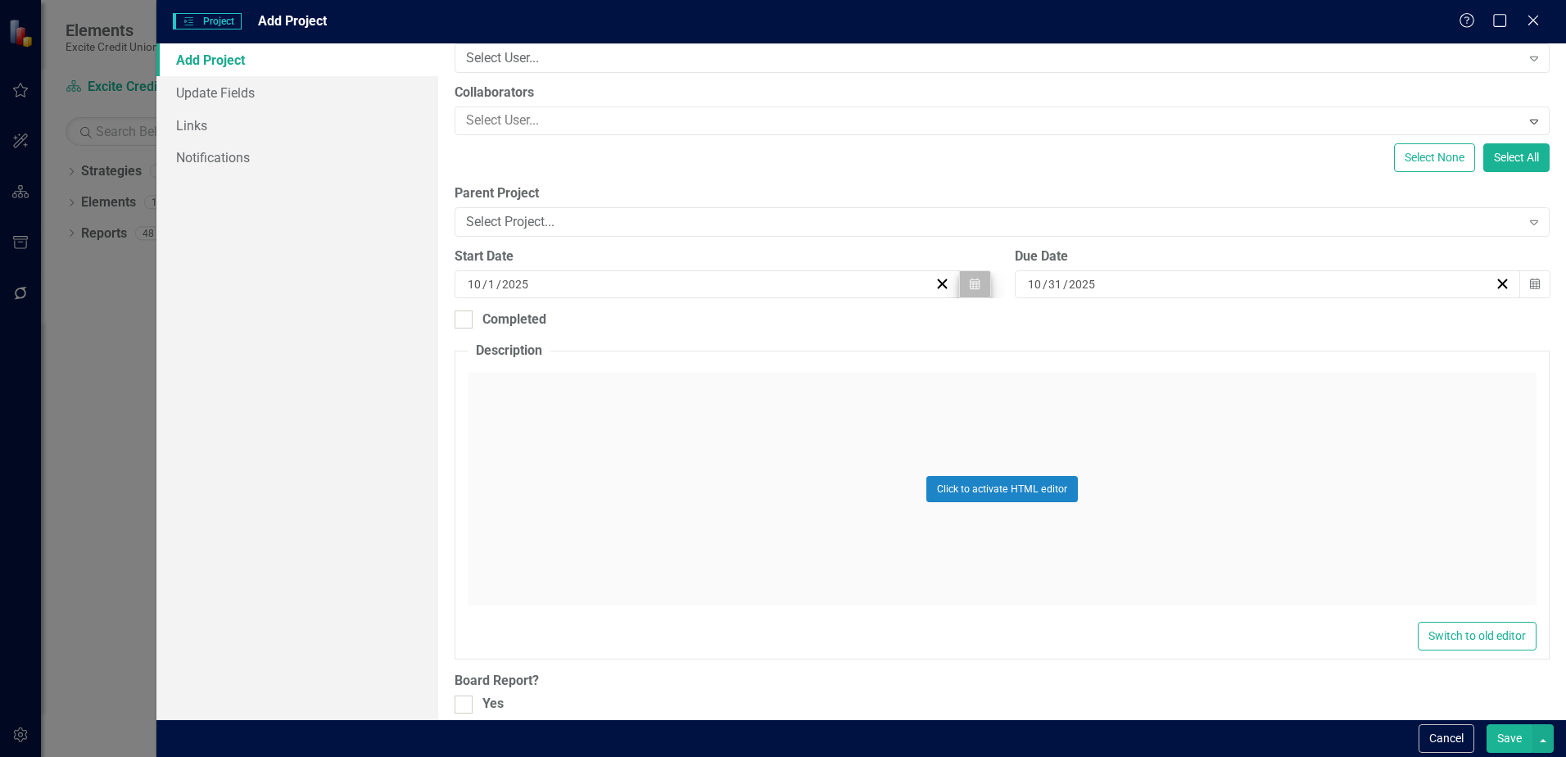
type input "[MEDICAL_DATA] Campaign"
click at [970, 283] on icon "button" at bounding box center [975, 283] width 10 height 11
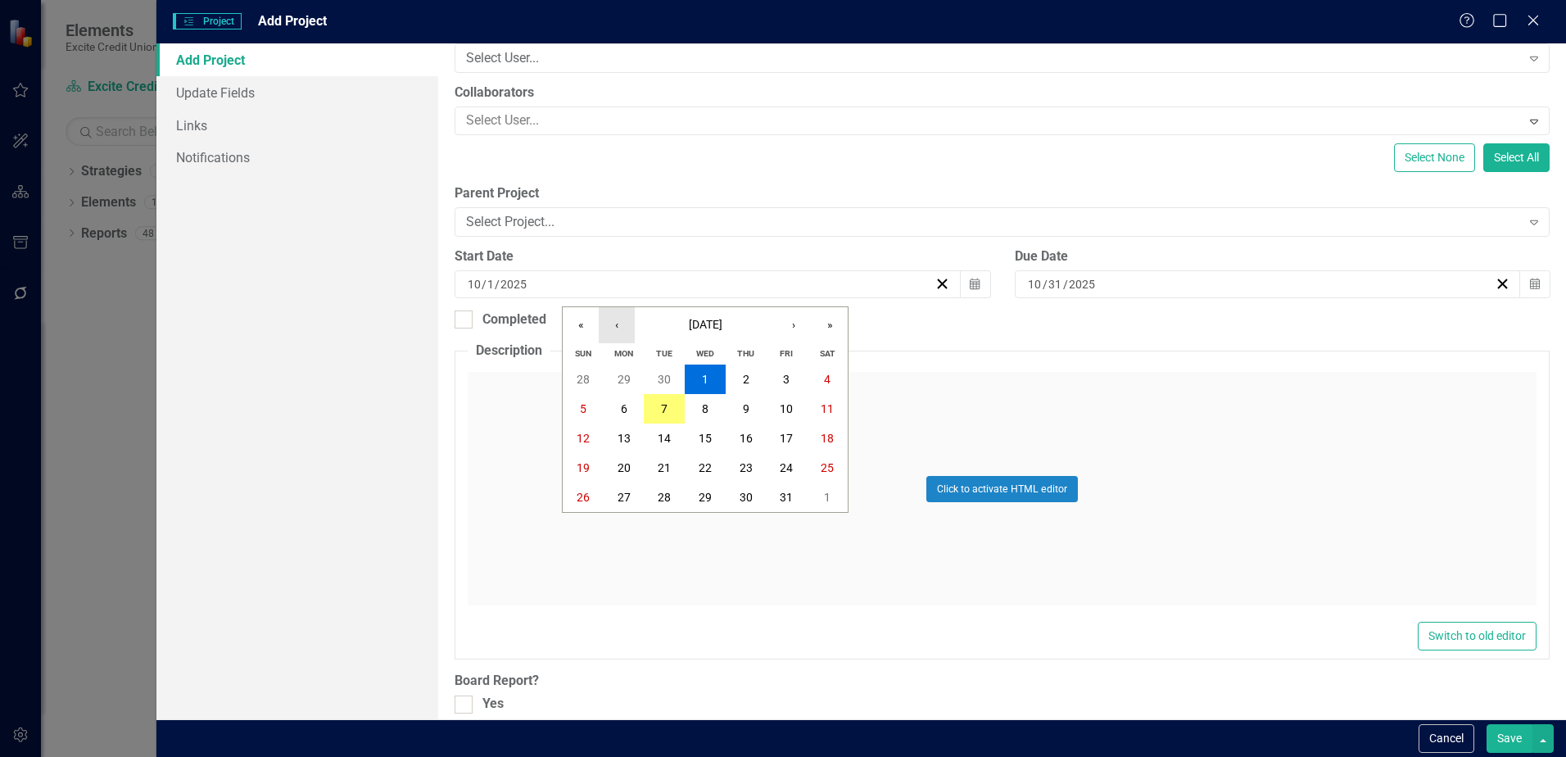
click at [621, 326] on button "‹" at bounding box center [617, 325] width 36 height 36
click at [705, 409] on abbr "10" at bounding box center [704, 408] width 13 height 13
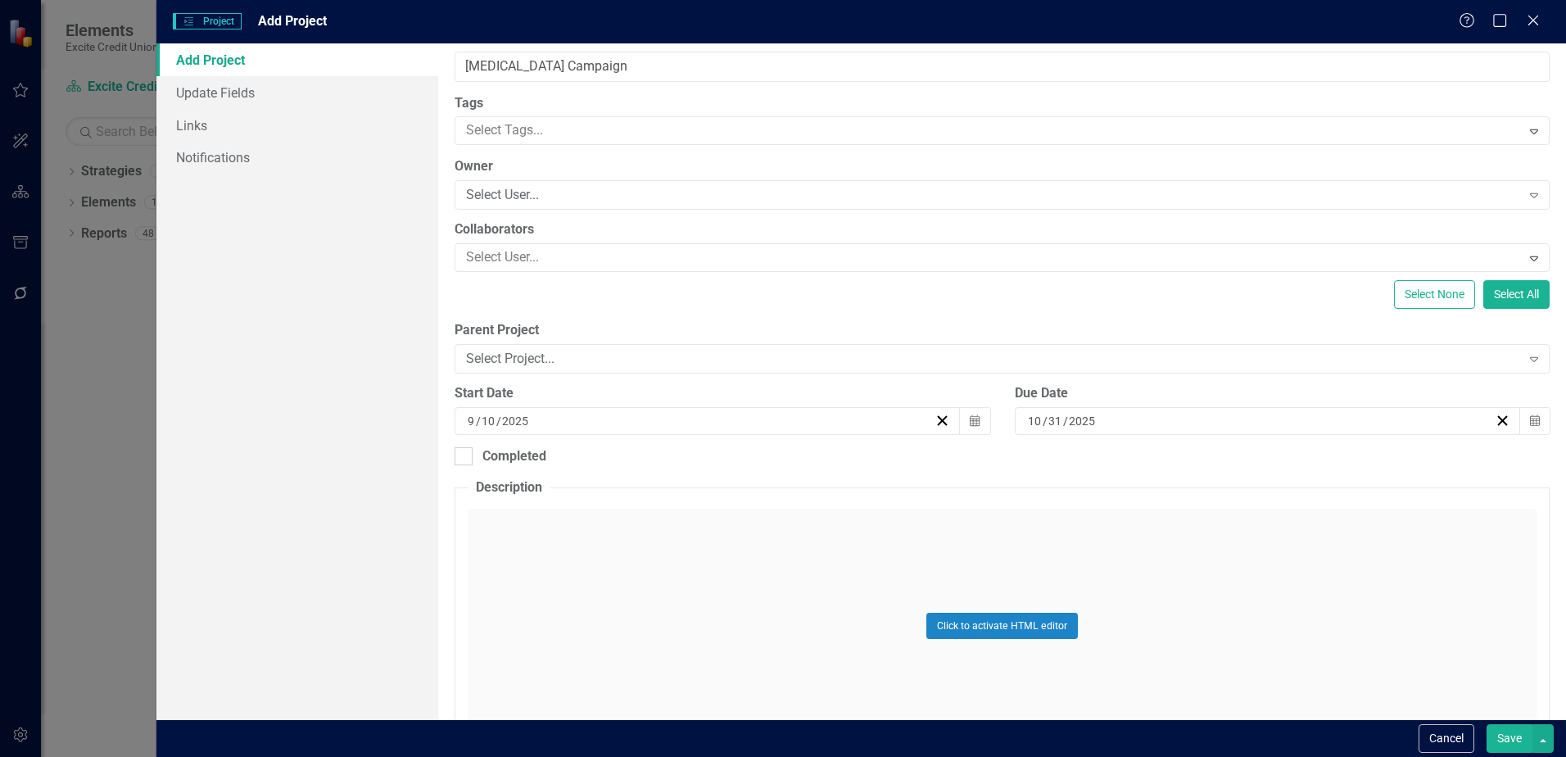
scroll to position [0, 0]
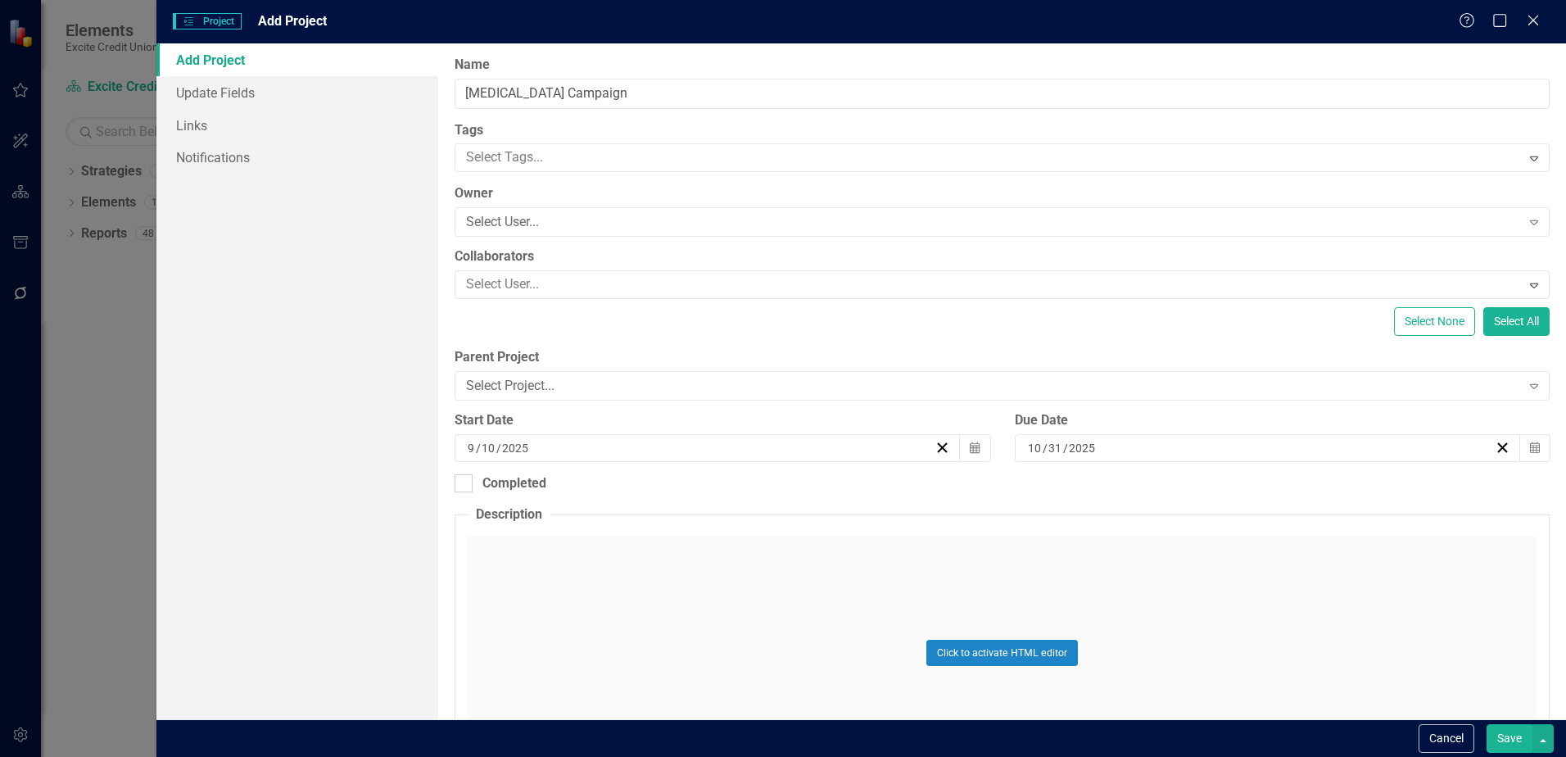
click at [1512, 739] on button "Save" at bounding box center [1509, 738] width 46 height 29
checkbox input "false"
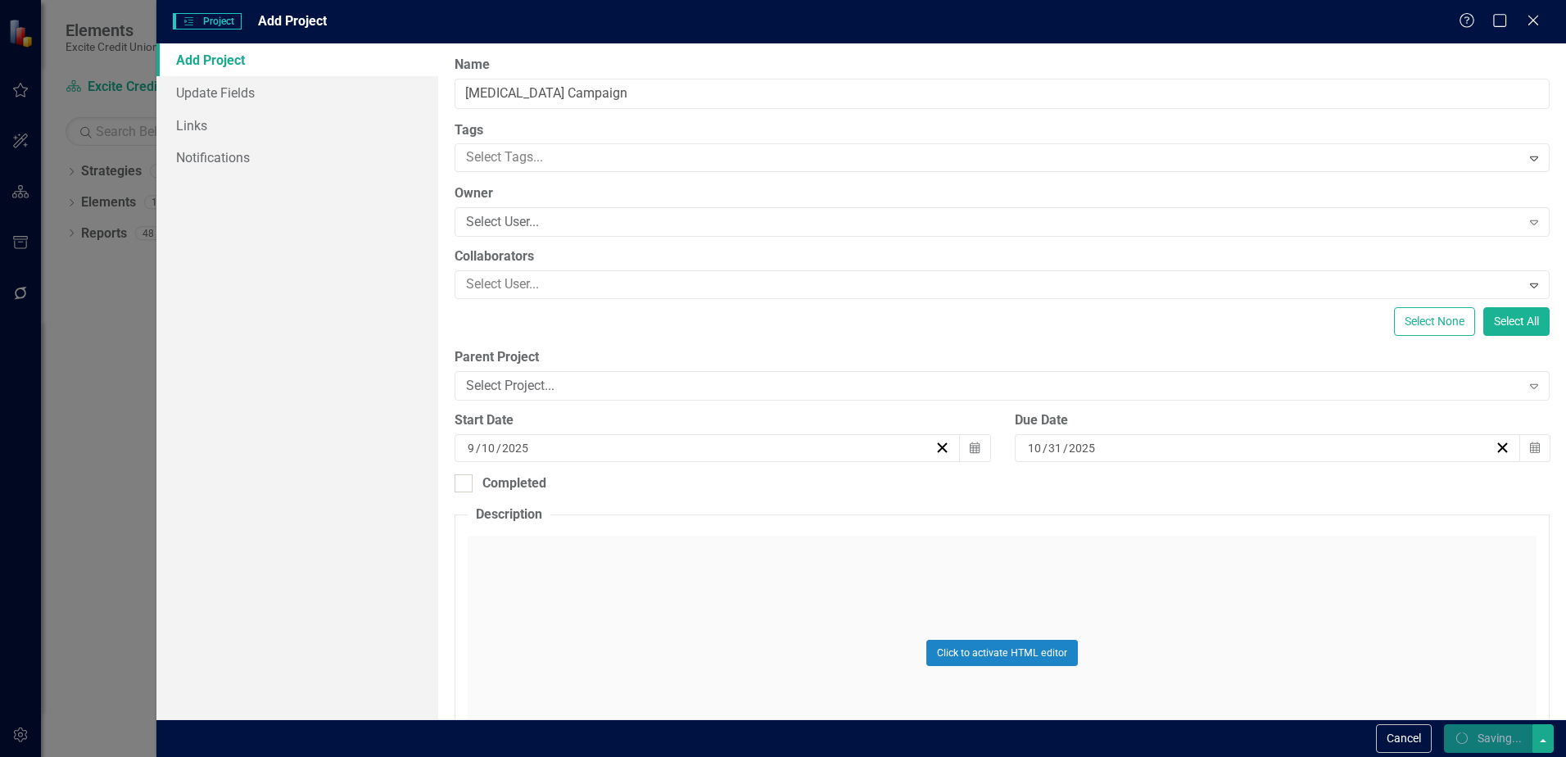
checkbox input "false"
checkbox input "true"
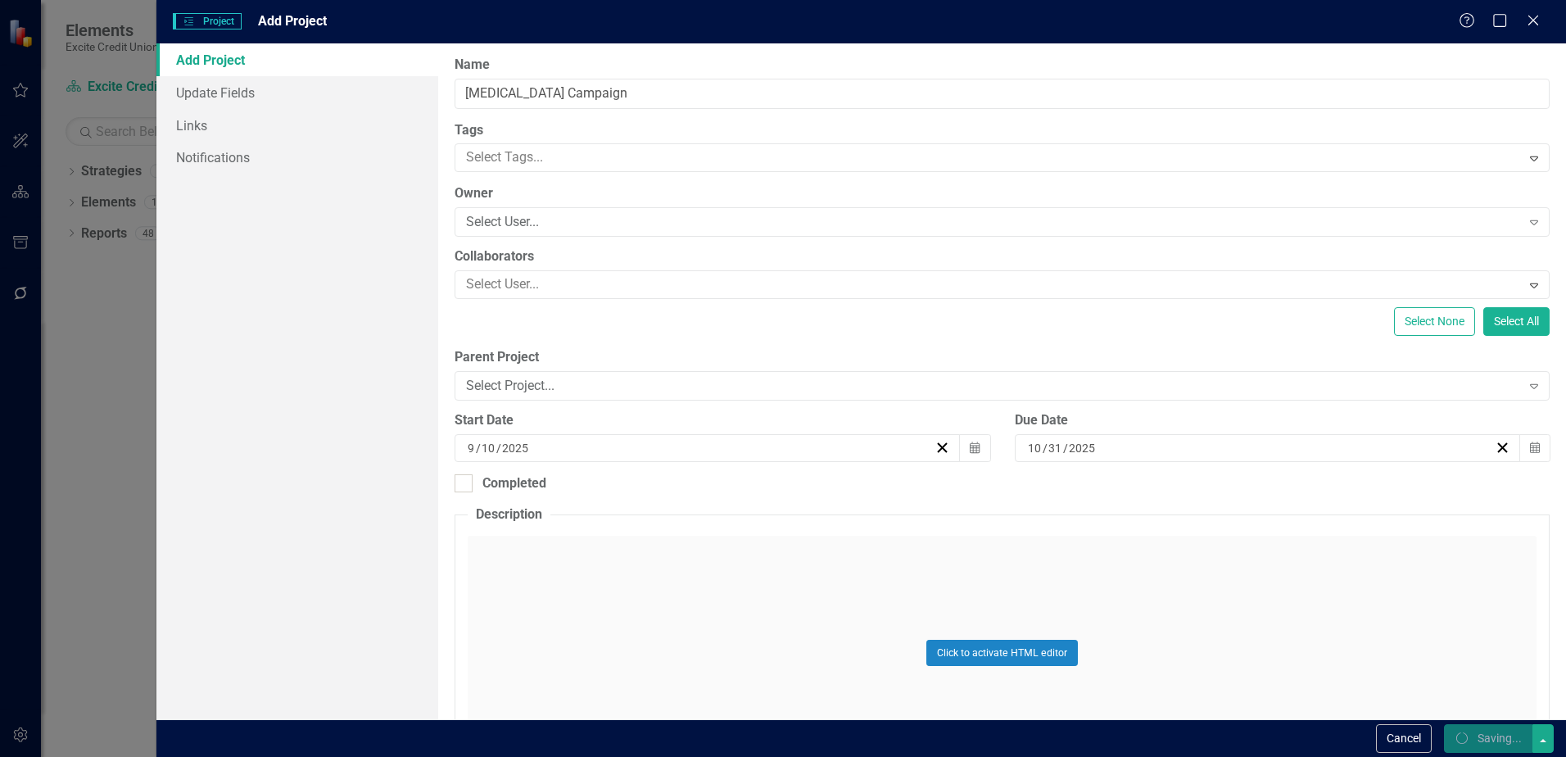
checkbox input "true"
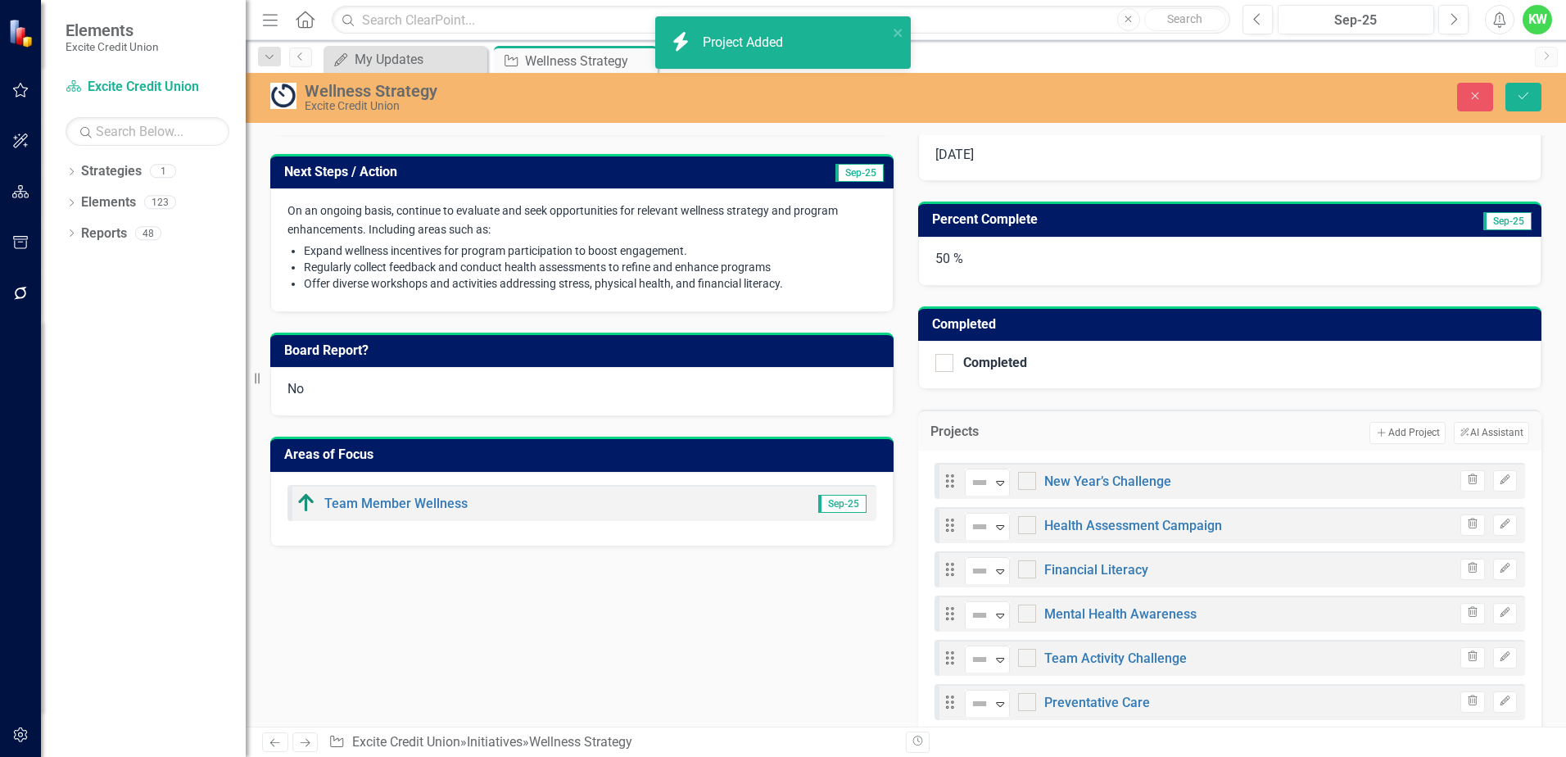
checkbox input "false"
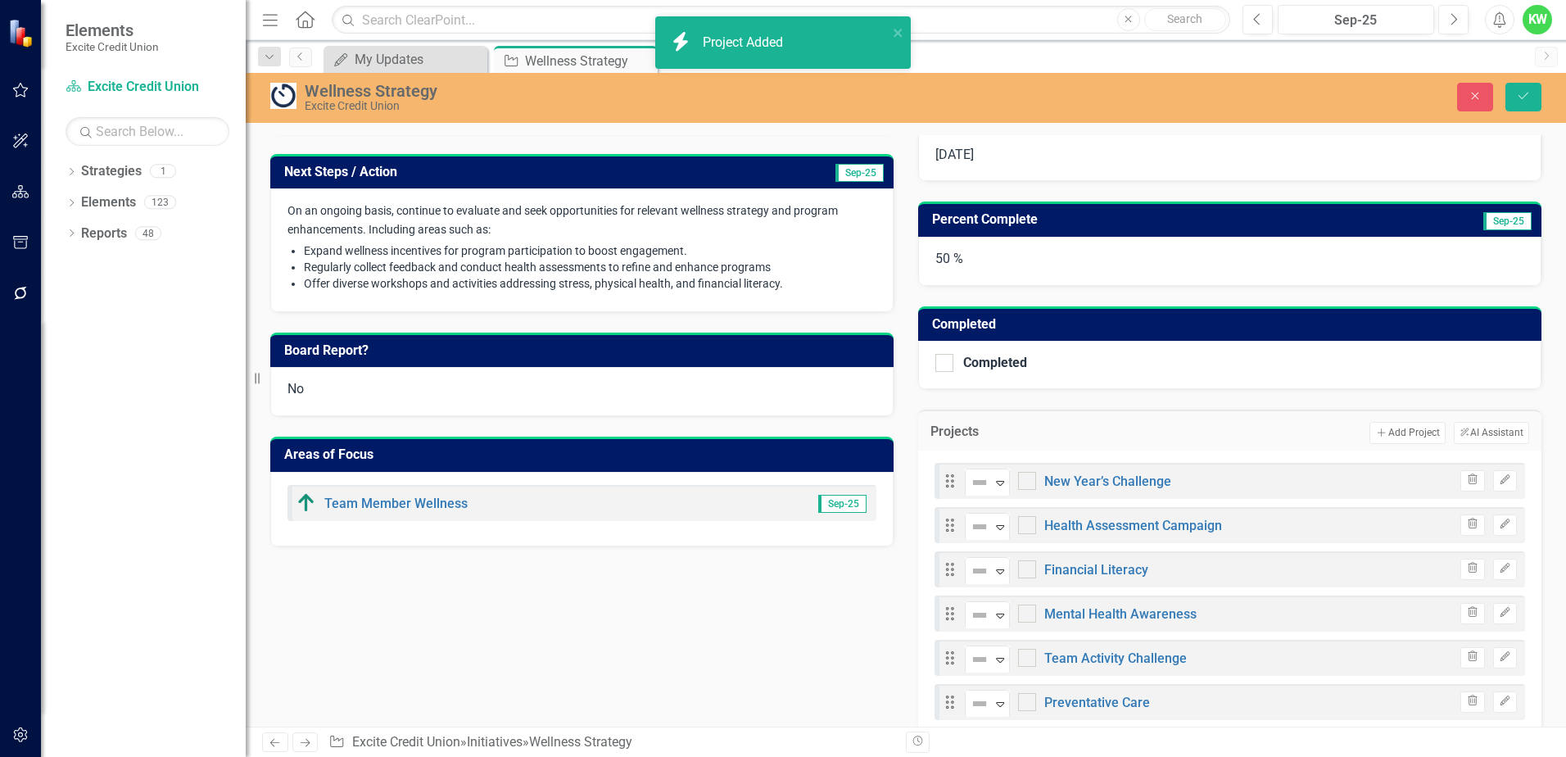
checkbox input "false"
checkbox input "true"
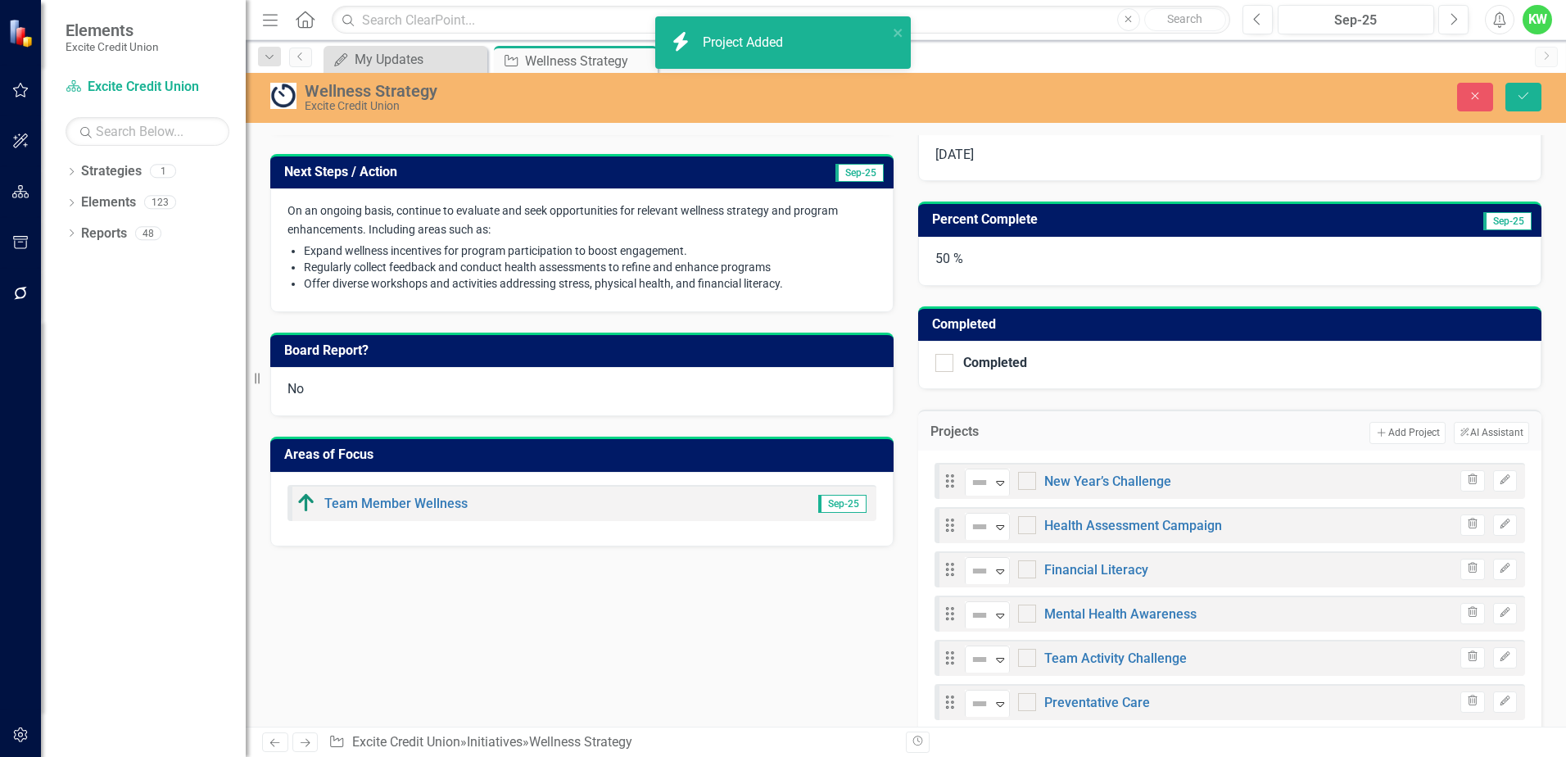
checkbox input "true"
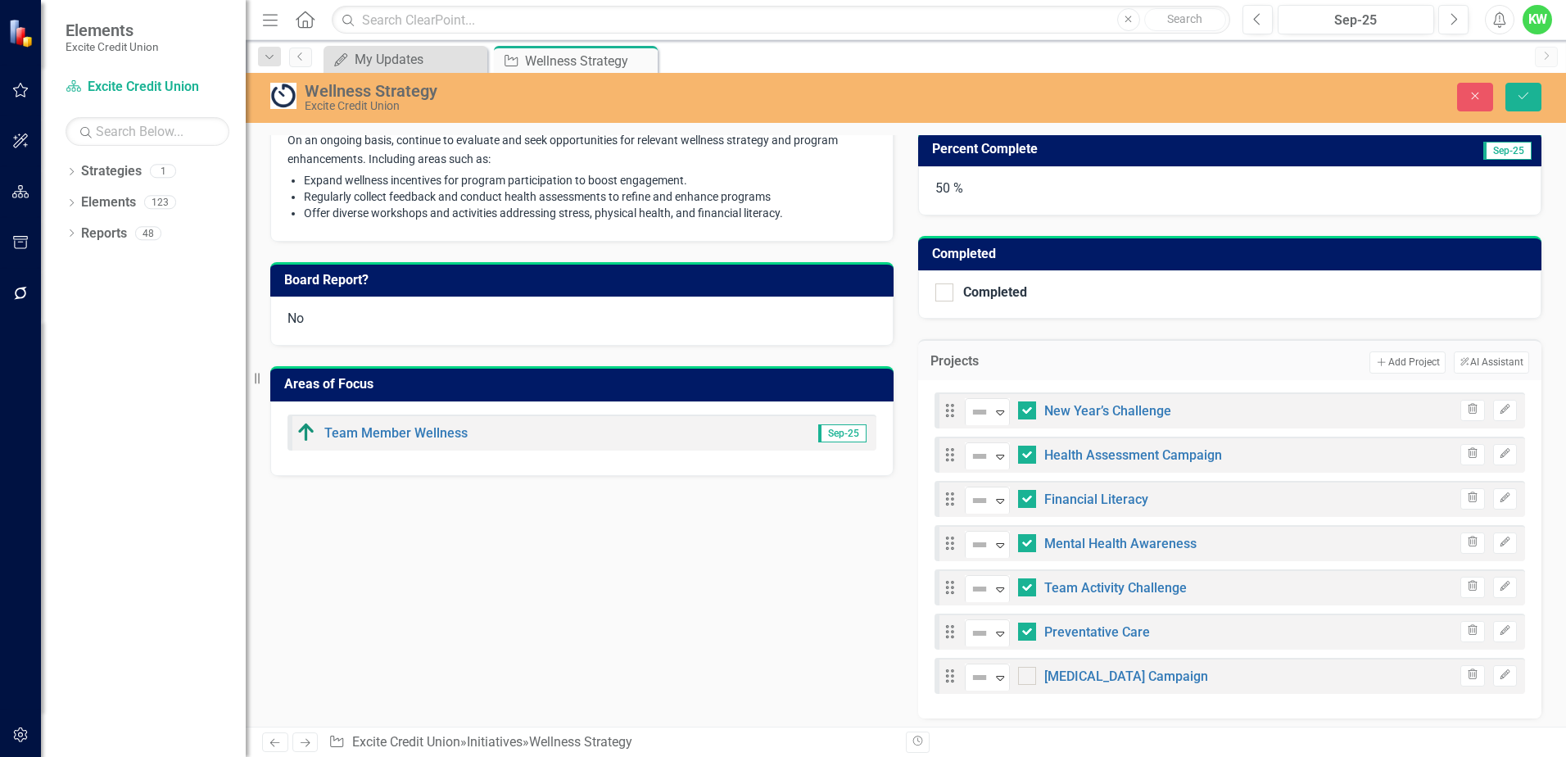
scroll to position [106, 0]
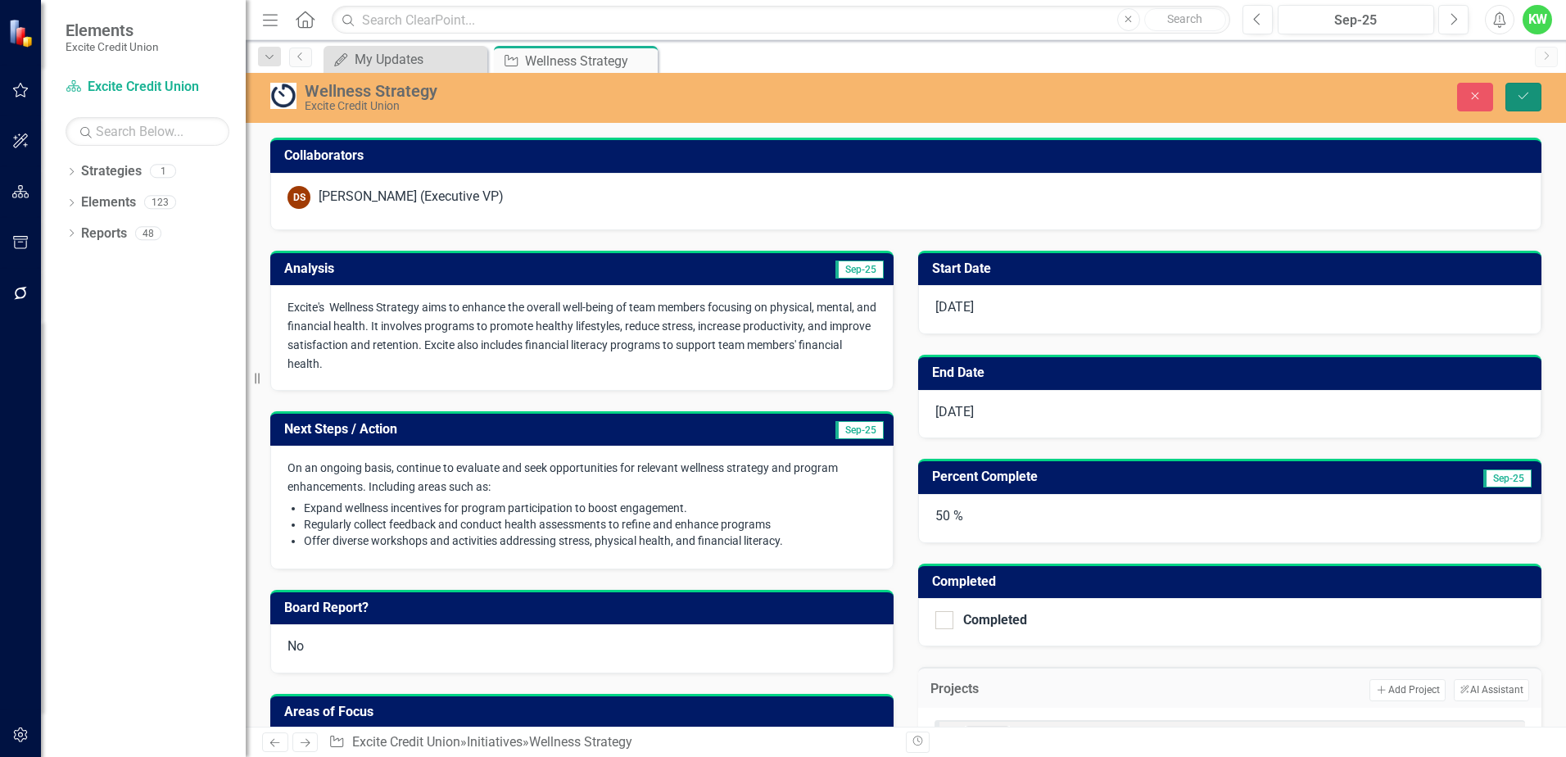
click at [1524, 88] on button "Save" at bounding box center [1523, 97] width 36 height 29
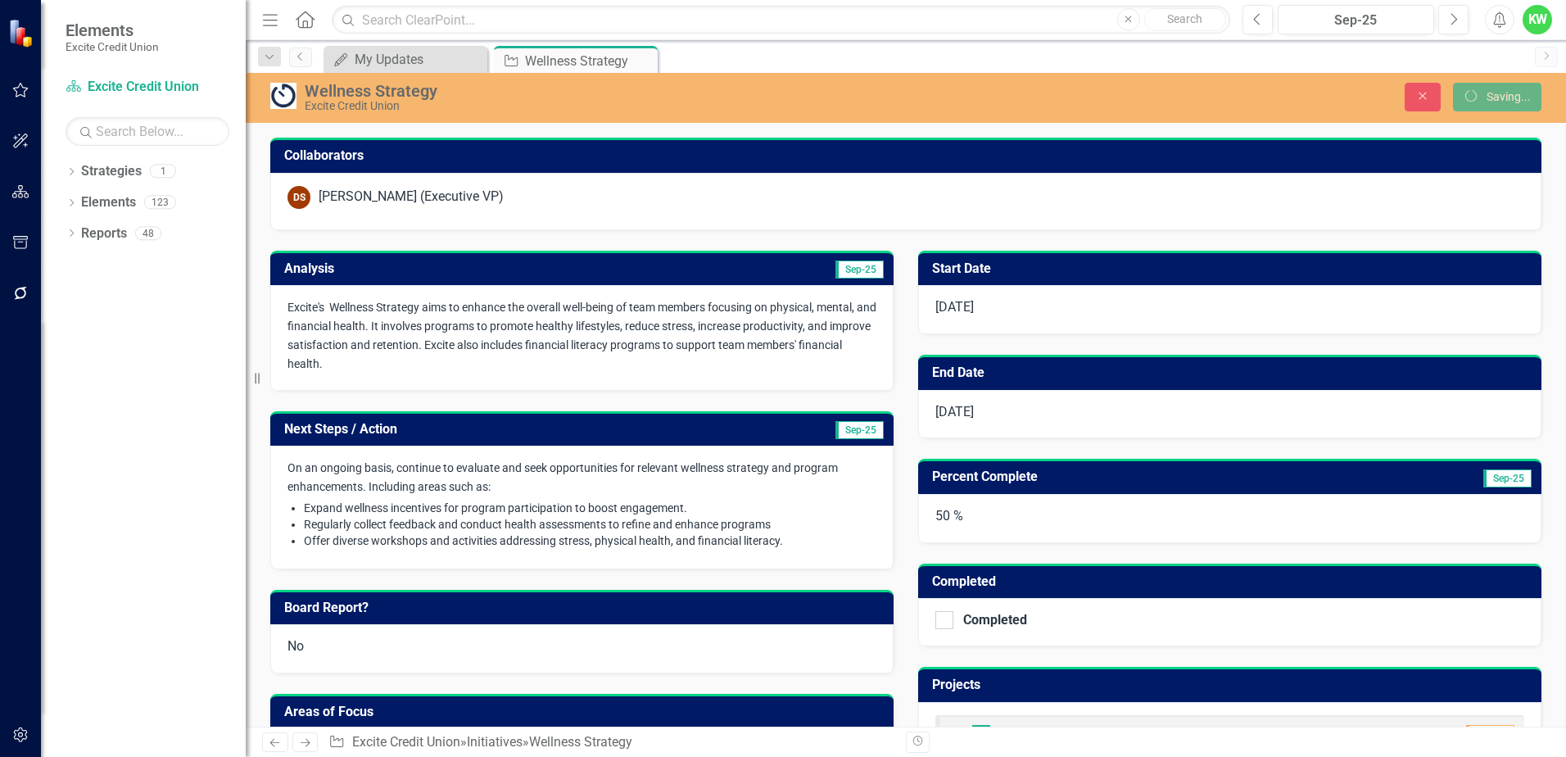
scroll to position [0, 0]
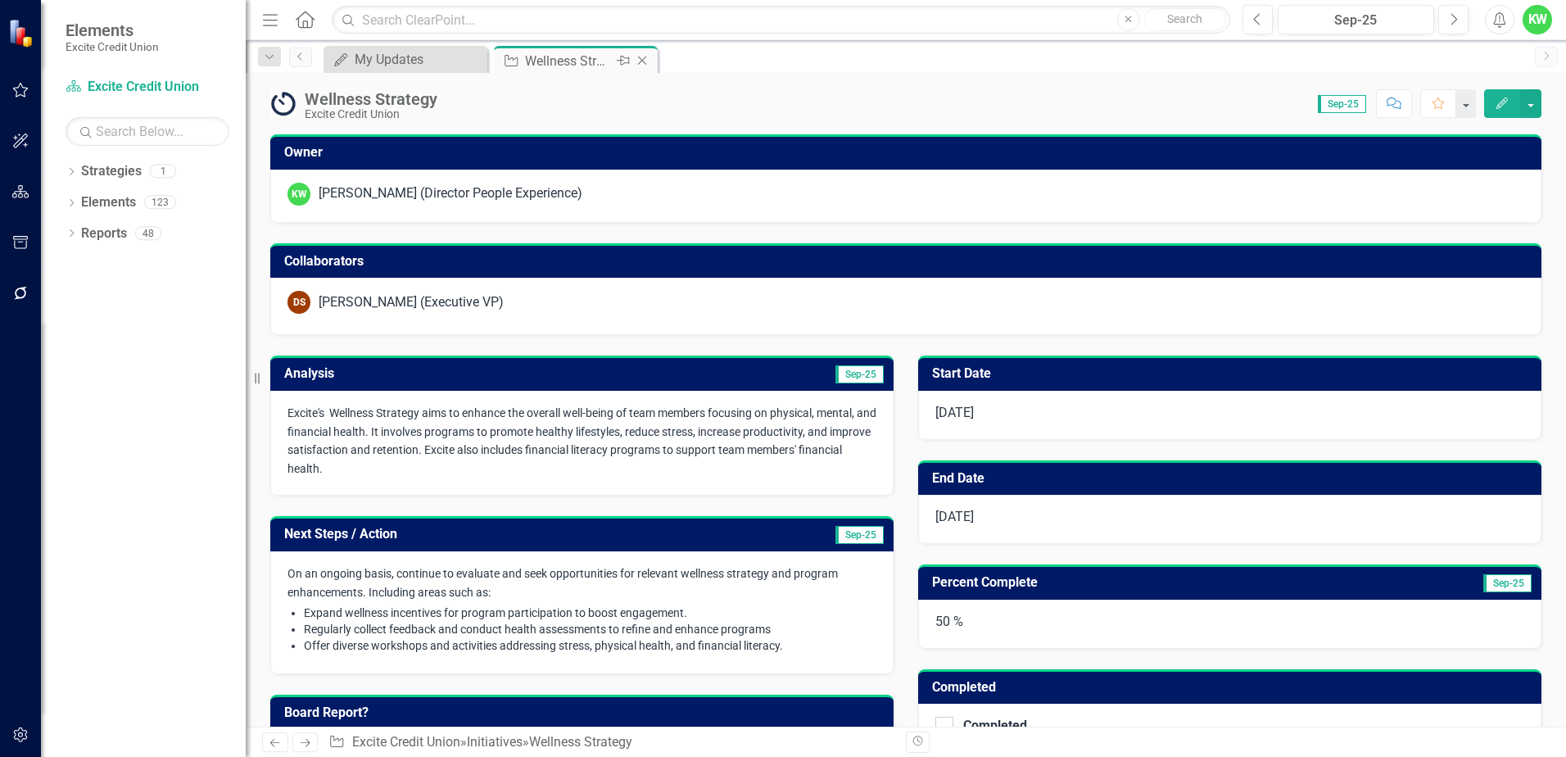
click at [640, 61] on icon "Close" at bounding box center [642, 60] width 16 height 13
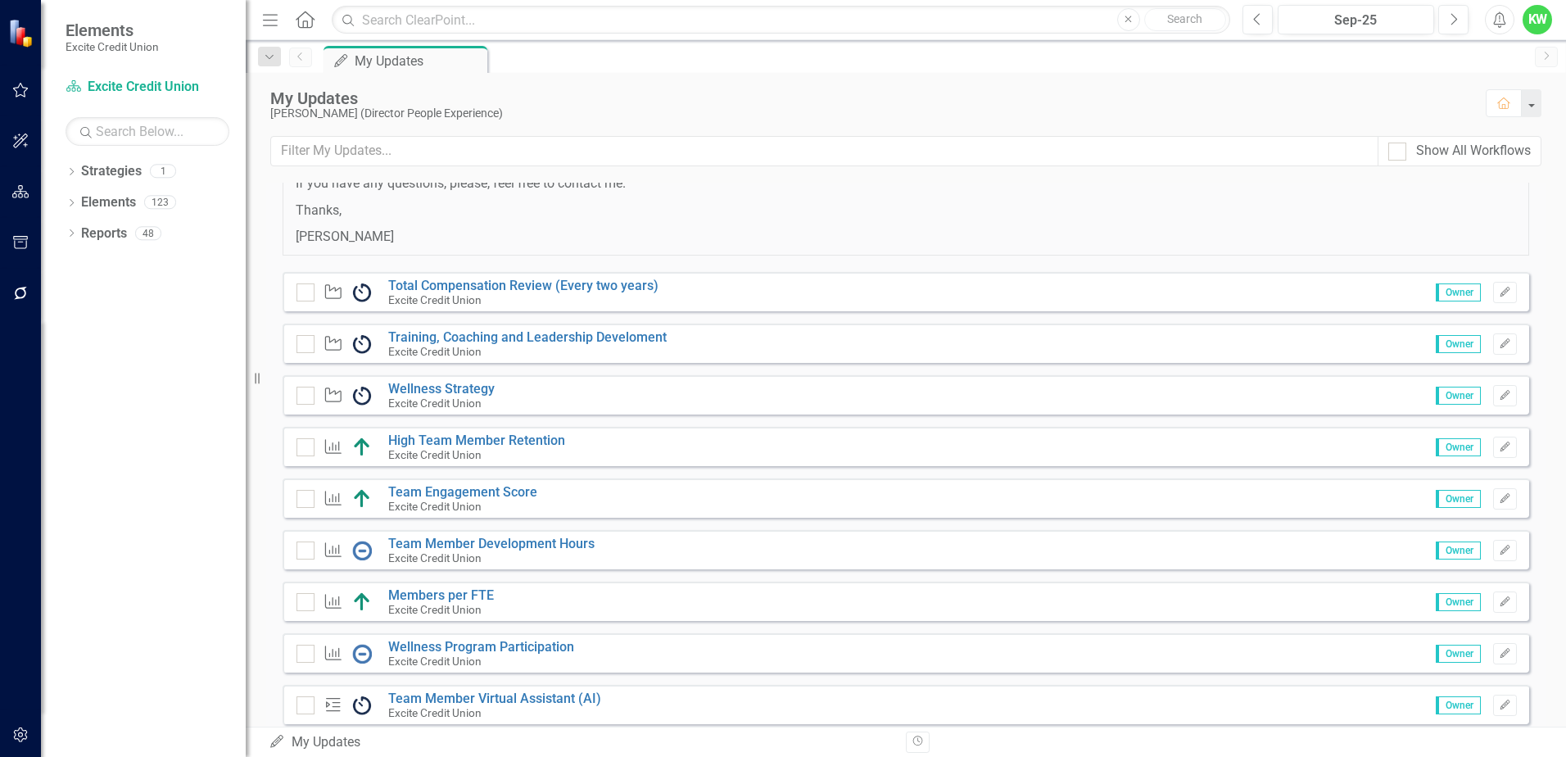
scroll to position [164, 0]
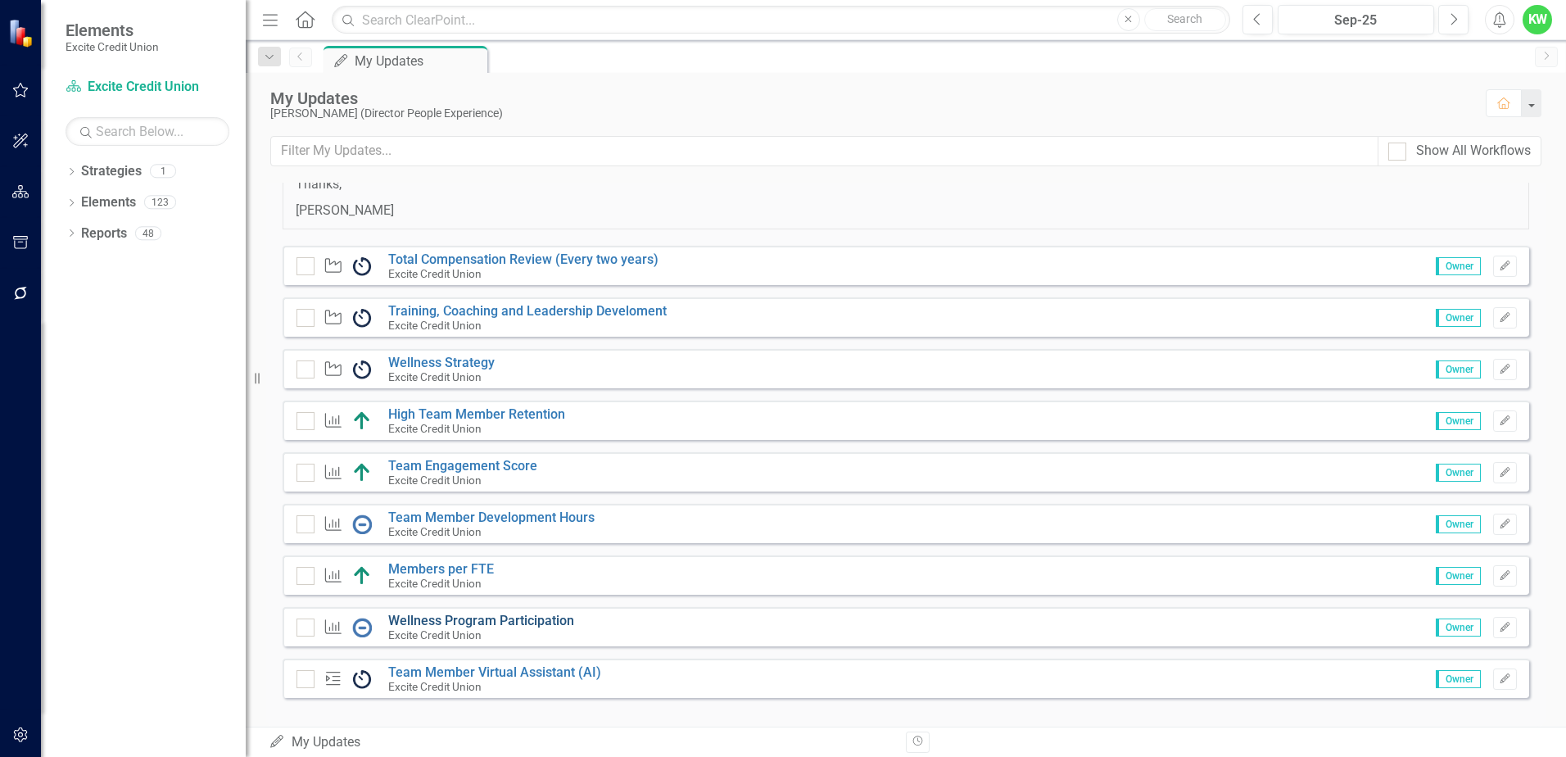
click at [470, 622] on link "Wellness Program Participation" at bounding box center [481, 621] width 186 height 16
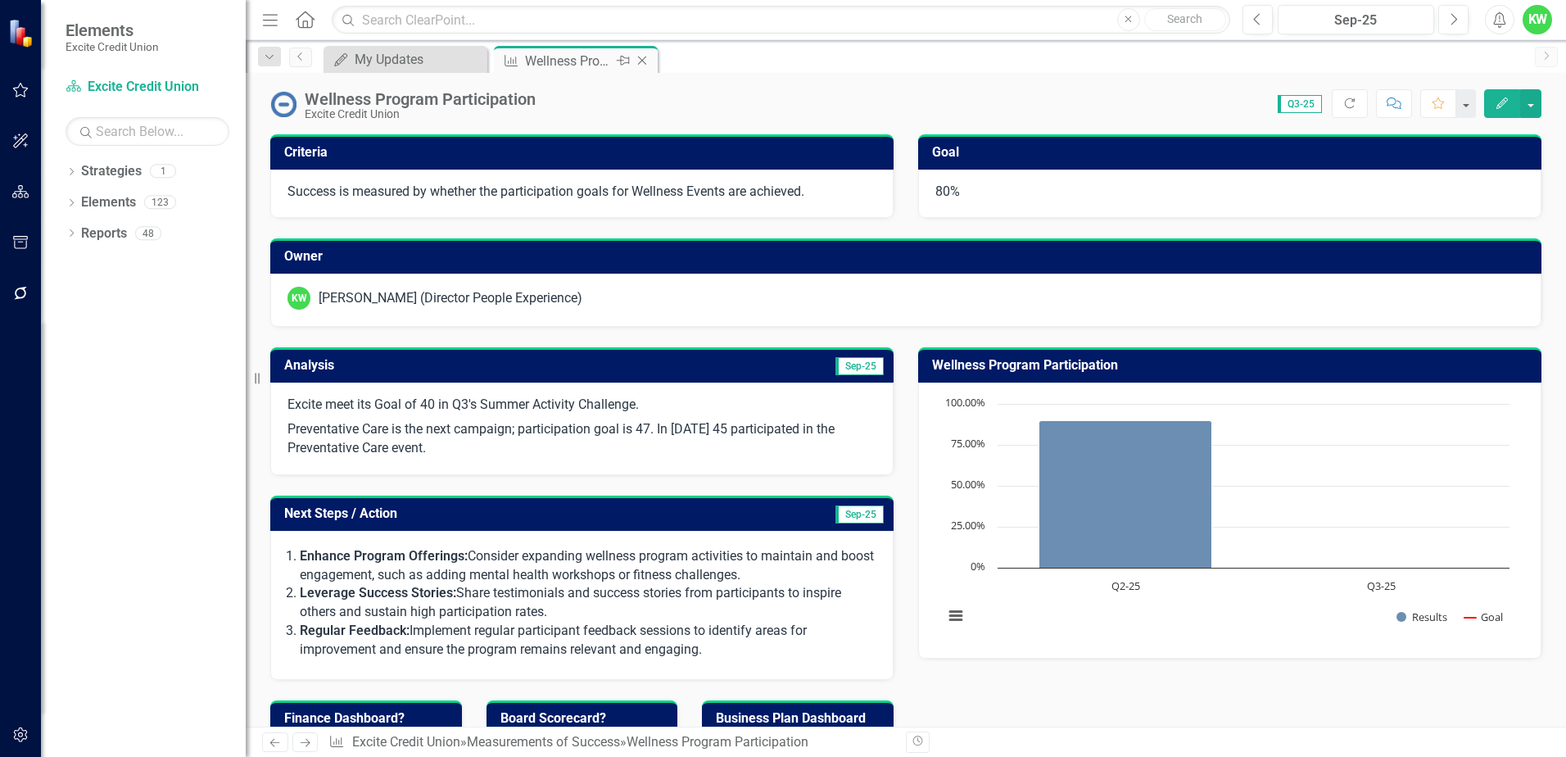
click at [641, 60] on icon at bounding box center [642, 61] width 9 height 9
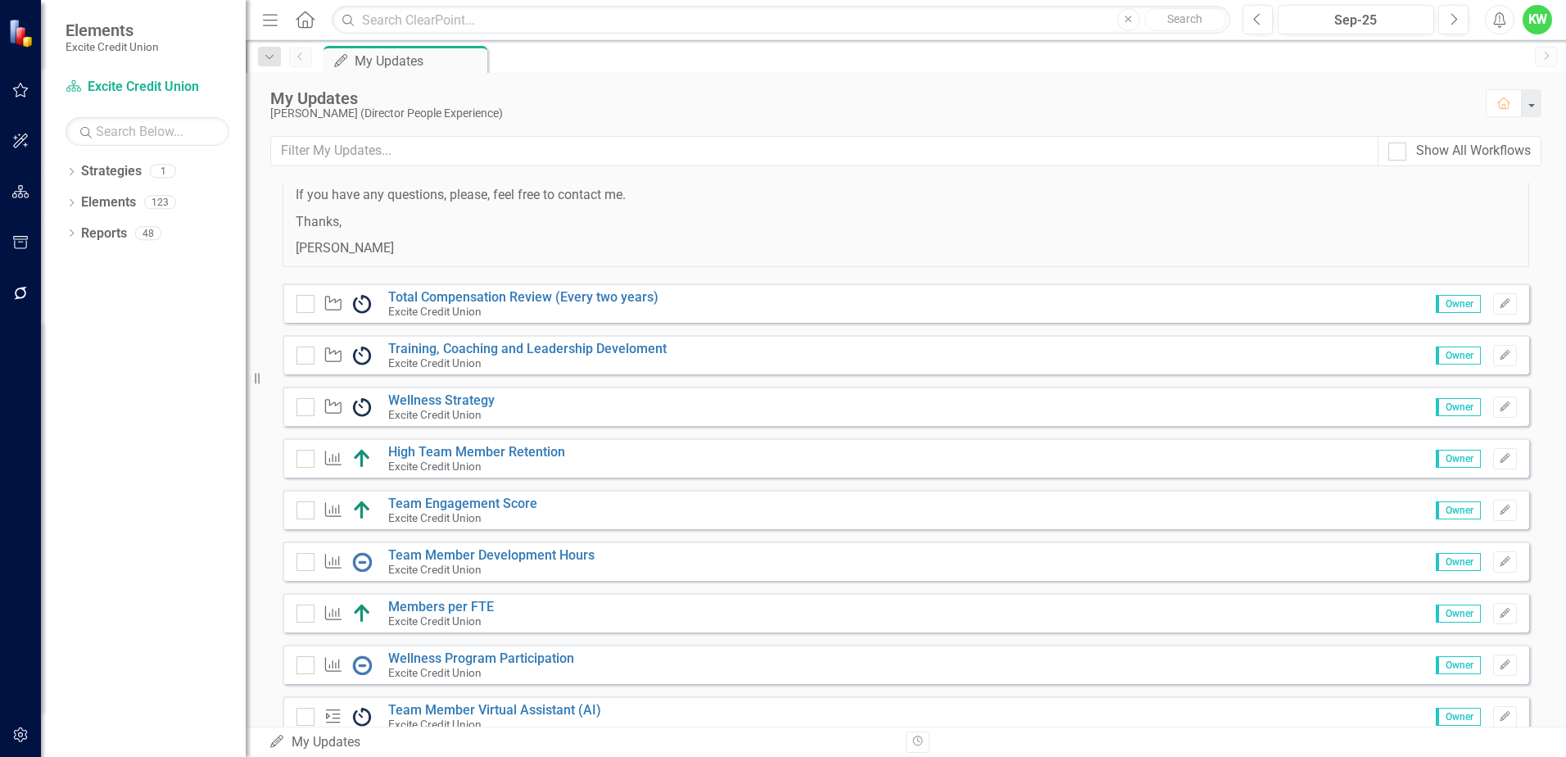
scroll to position [164, 0]
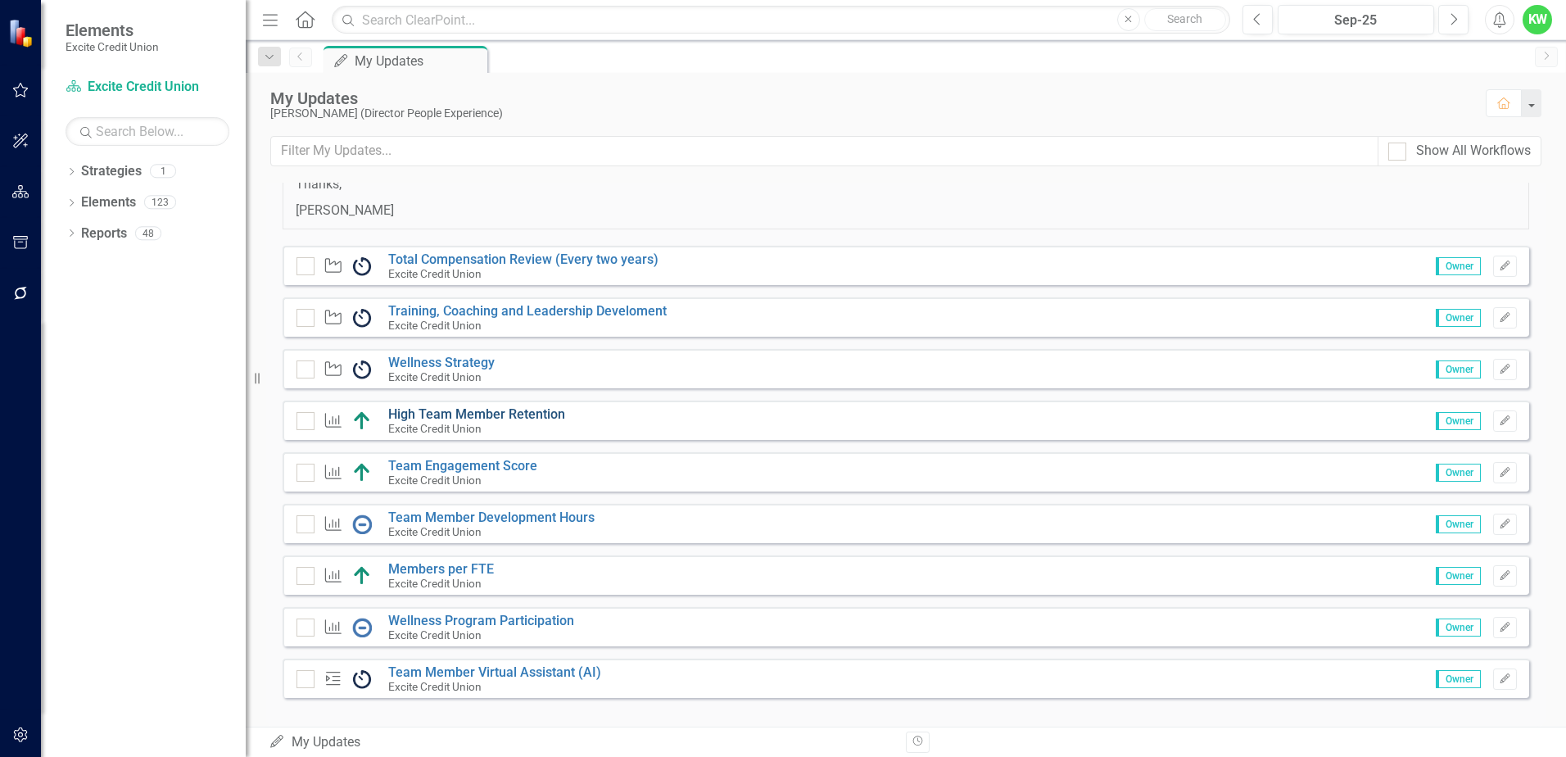
click at [461, 413] on link "High Team Member Retention" at bounding box center [476, 414] width 177 height 16
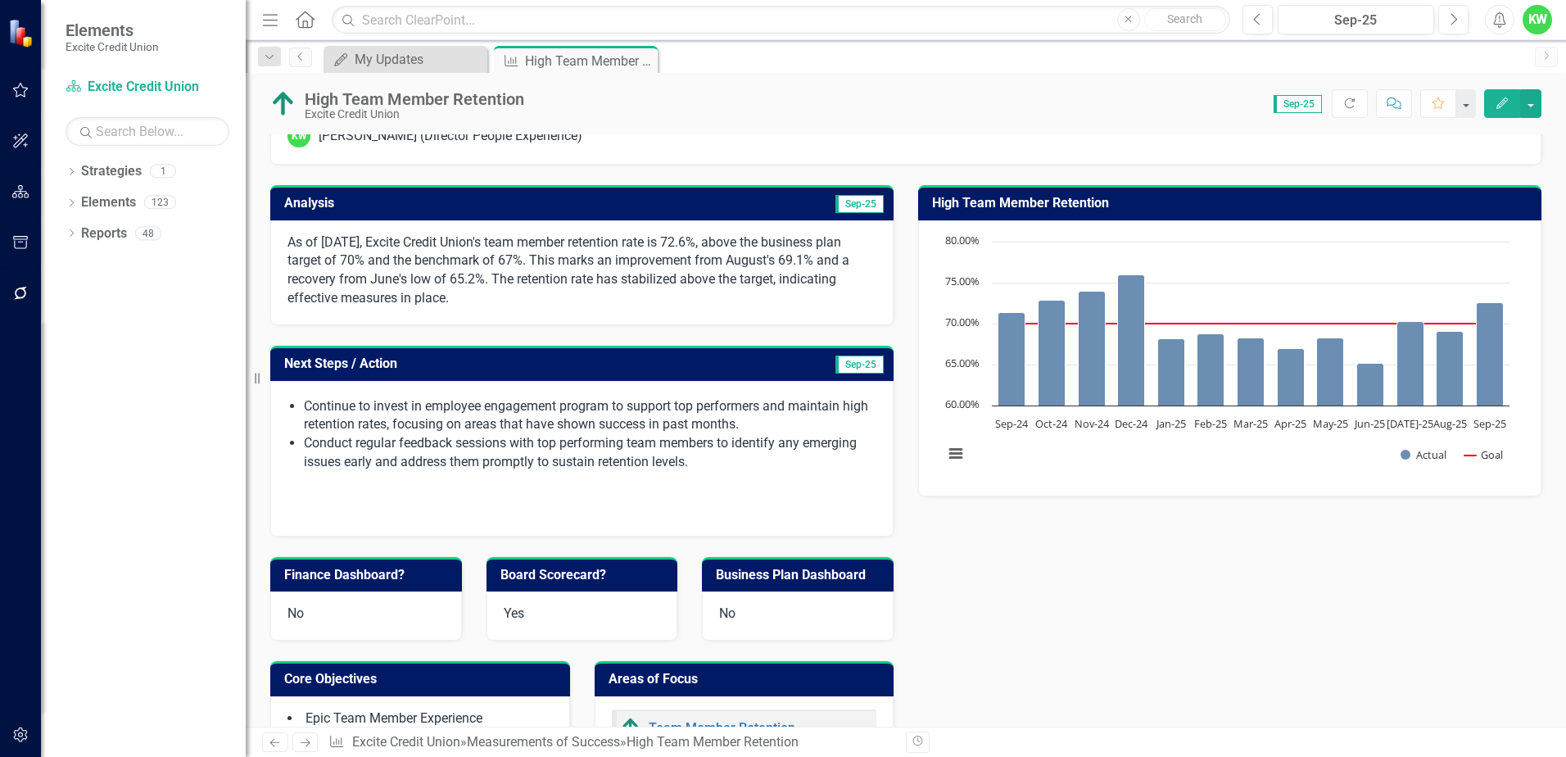
scroll to position [164, 0]
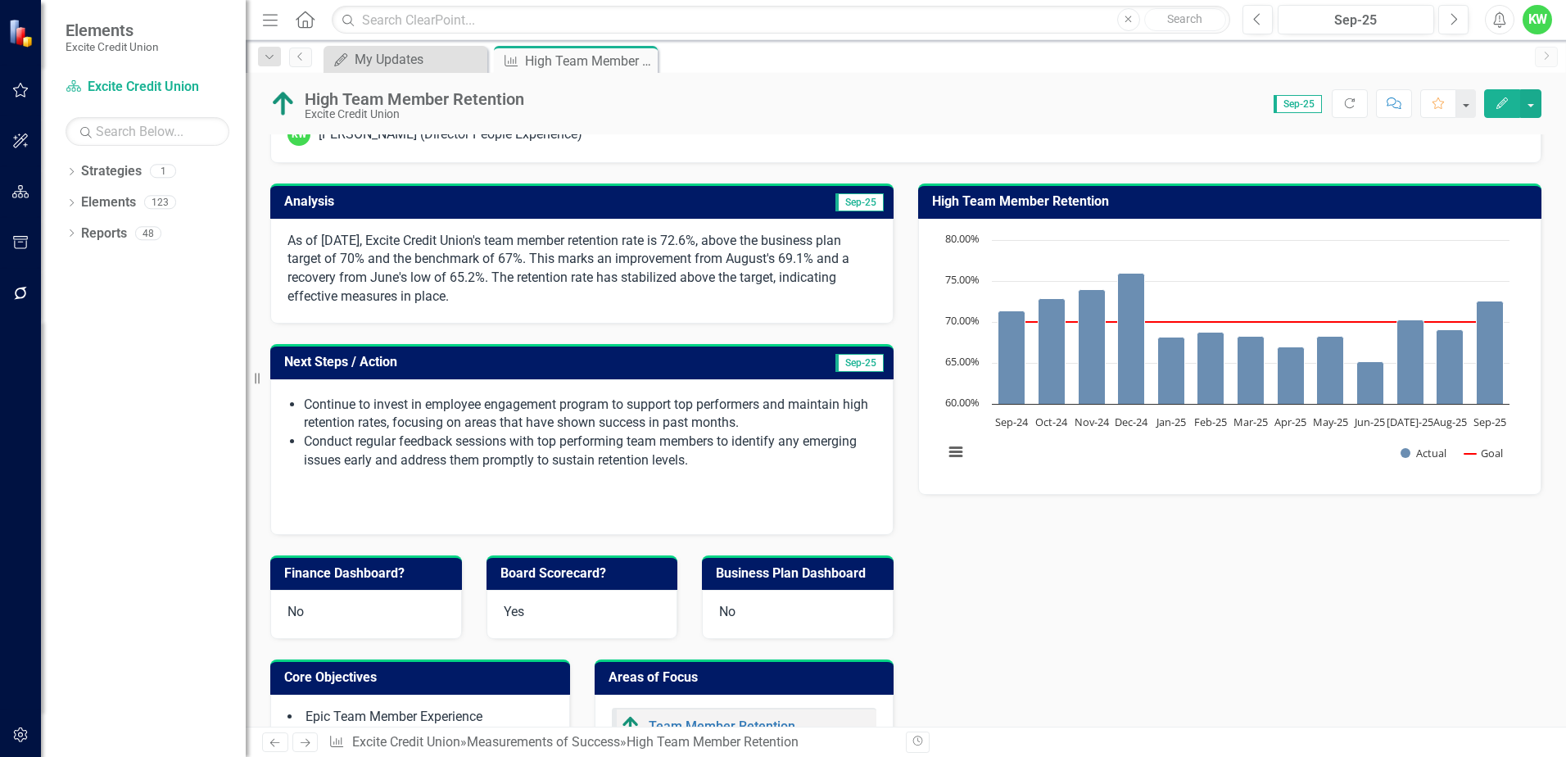
drag, startPoint x: 545, startPoint y: 240, endPoint x: 614, endPoint y: 242, distance: 69.6
click at [614, 242] on p "As of [DATE], Excite Credit Union's team member retention rate is 72.6%, above …" at bounding box center [581, 269] width 589 height 75
click at [572, 206] on h3 "Analysis" at bounding box center [434, 201] width 301 height 15
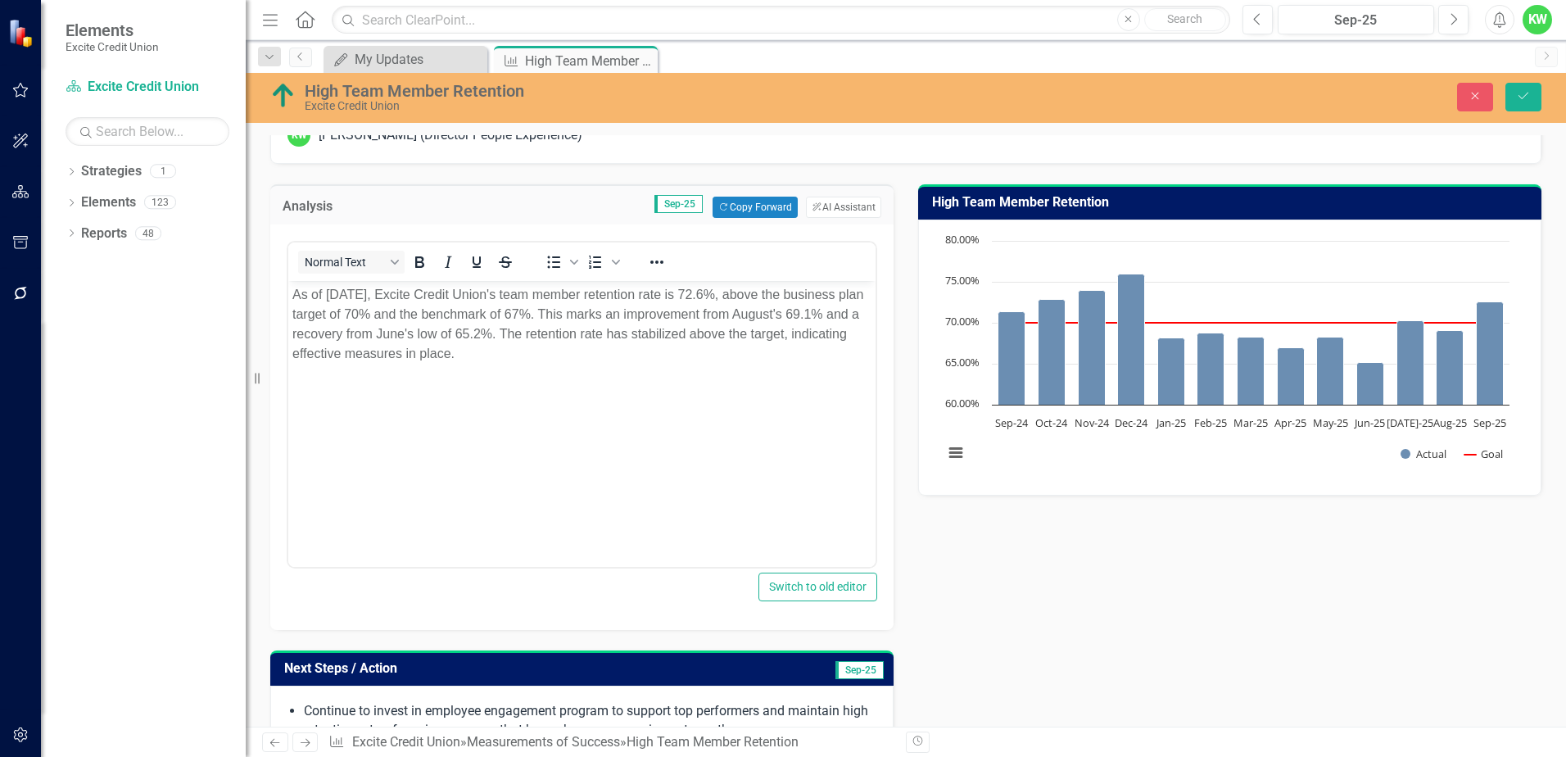
scroll to position [0, 0]
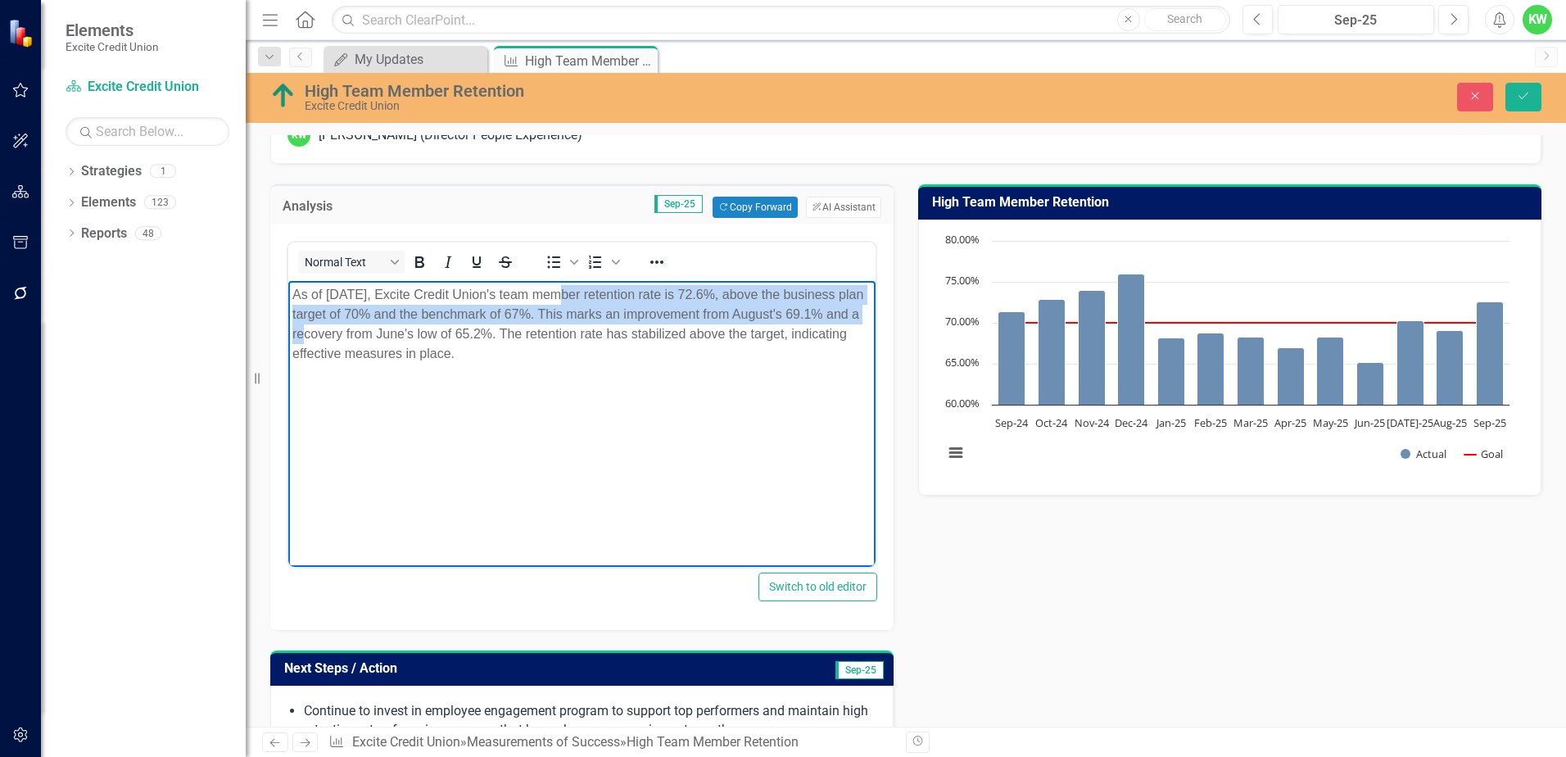
drag, startPoint x: 554, startPoint y: 295, endPoint x: 335, endPoint y: 334, distance: 222.9
click at [335, 334] on p "As of [DATE], Excite Credit Union's team member retention rate is 72.6%, above …" at bounding box center [581, 324] width 579 height 79
copy p "team member retention rate is 72.6%, above the business plan target of 70% and …"
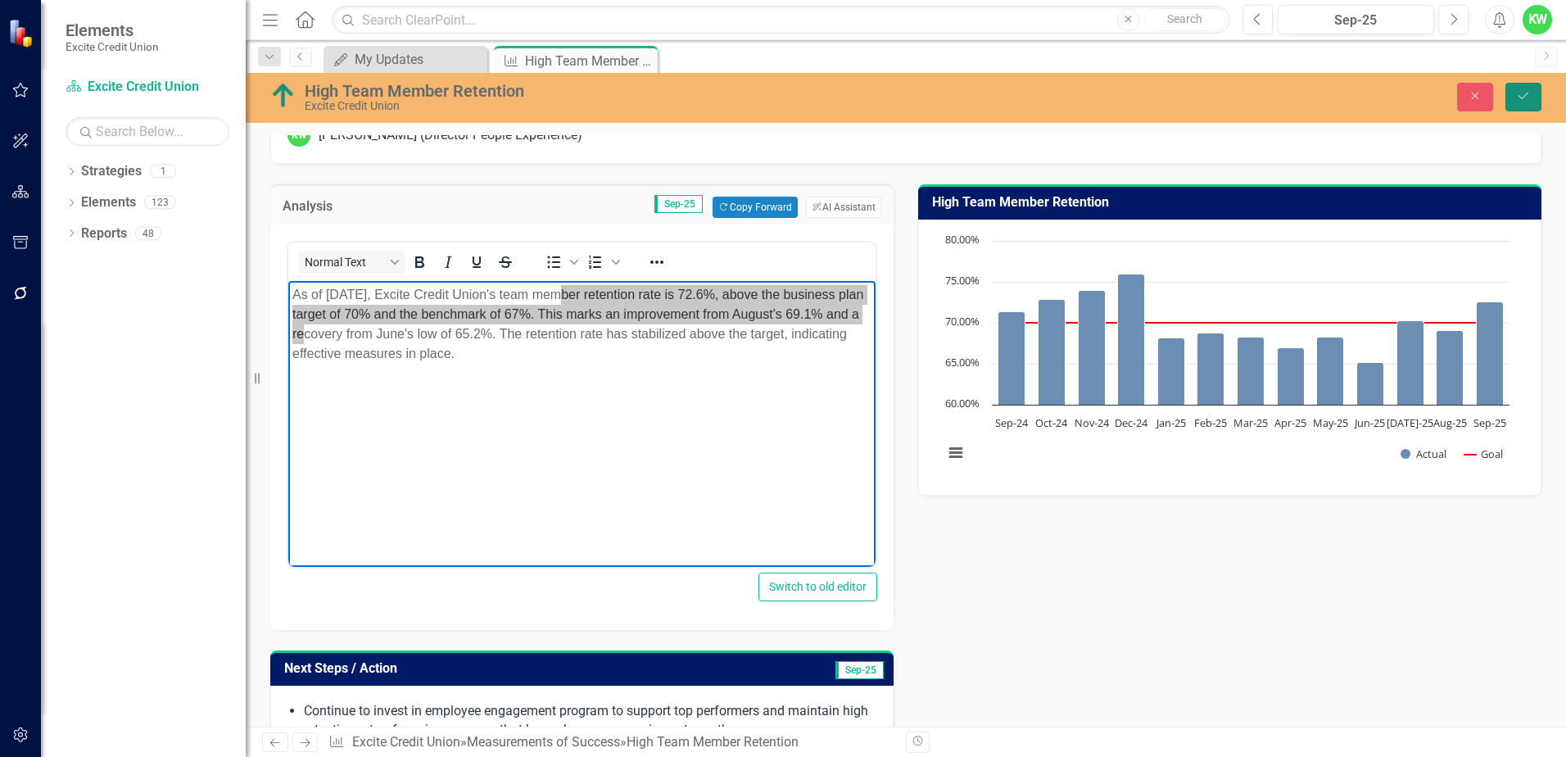
click at [1524, 98] on icon "Save" at bounding box center [1523, 95] width 15 height 11
